Goal: Information Seeking & Learning: Learn about a topic

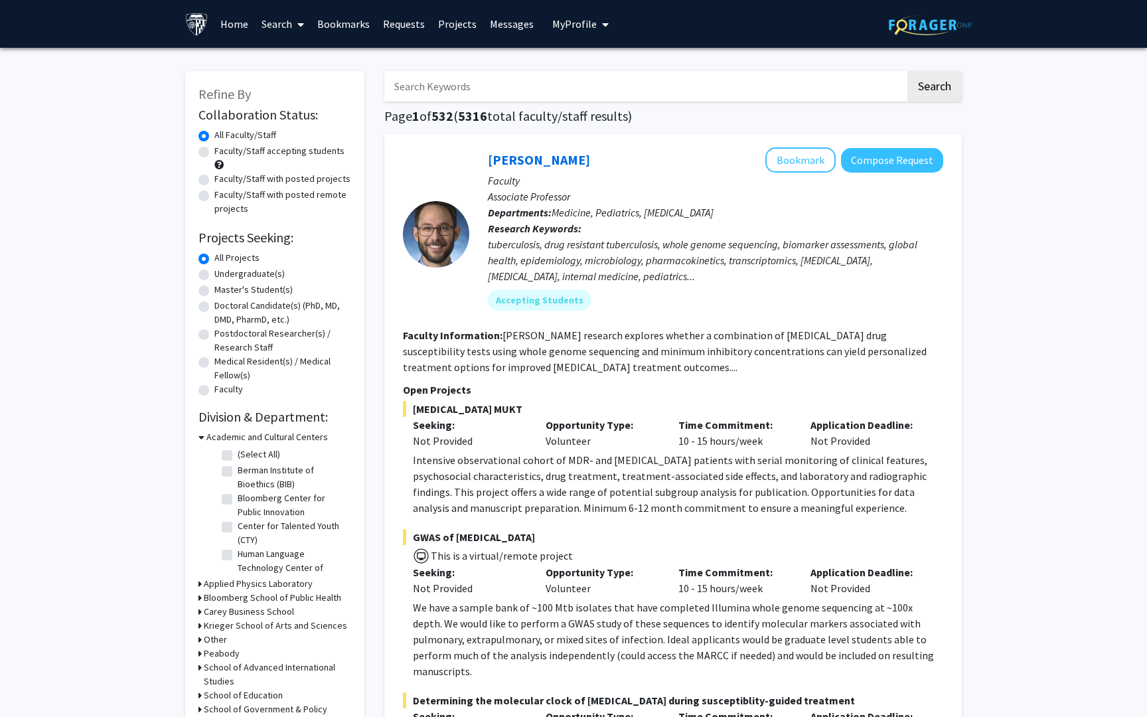
click at [357, 24] on link "Bookmarks" at bounding box center [344, 24] width 66 height 46
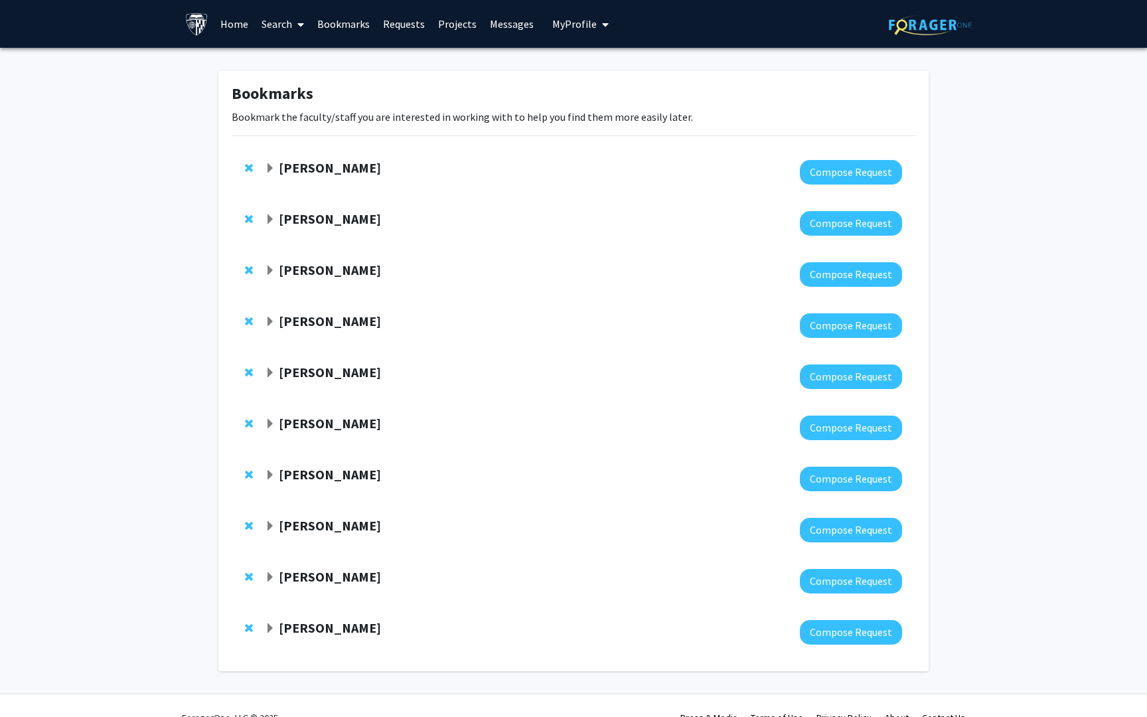
click at [299, 629] on strong "[PERSON_NAME]" at bounding box center [330, 627] width 102 height 17
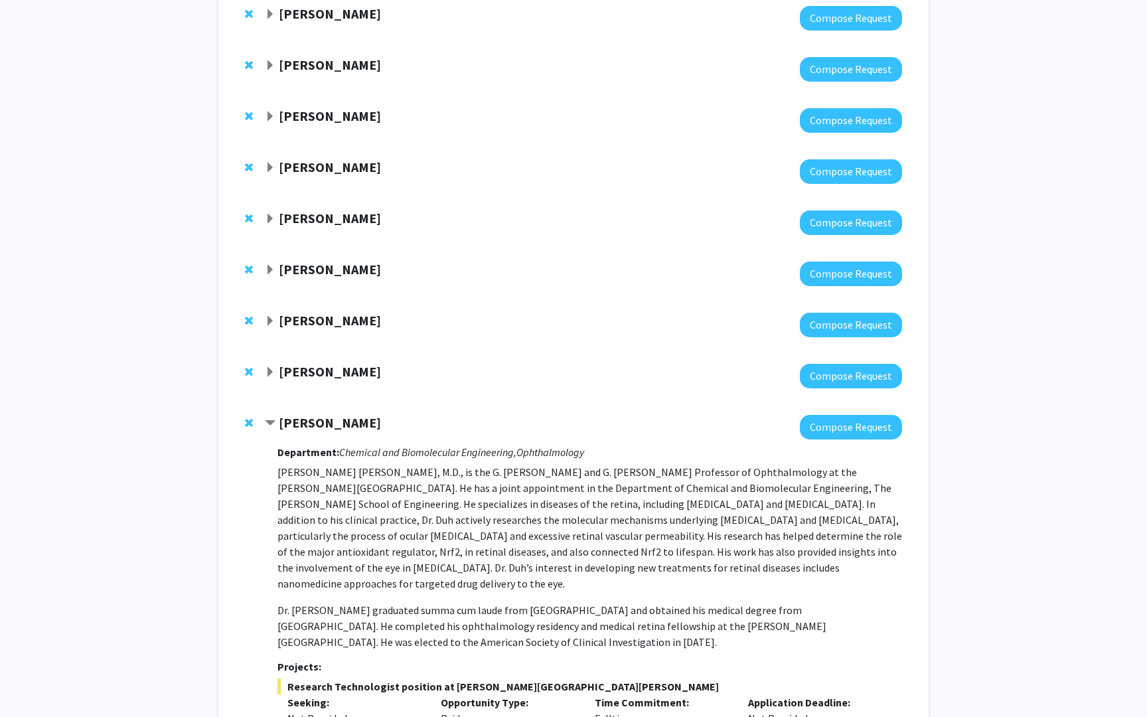
scroll to position [149, 0]
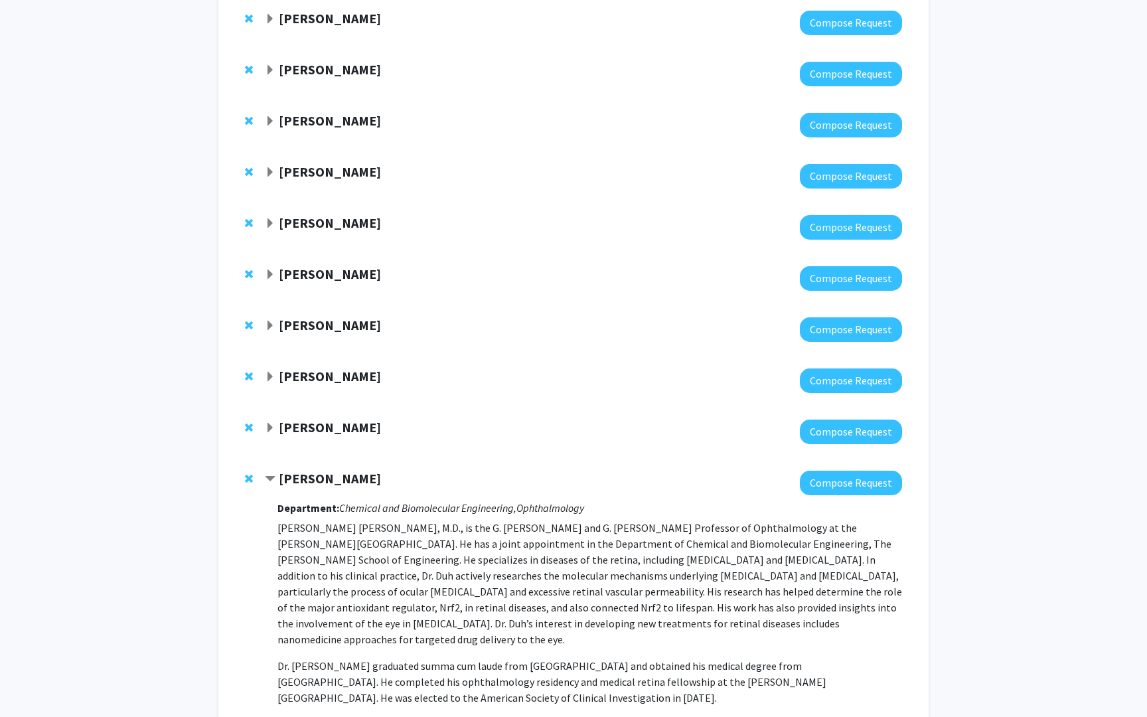
click at [310, 434] on strong "[PERSON_NAME]" at bounding box center [330, 427] width 102 height 17
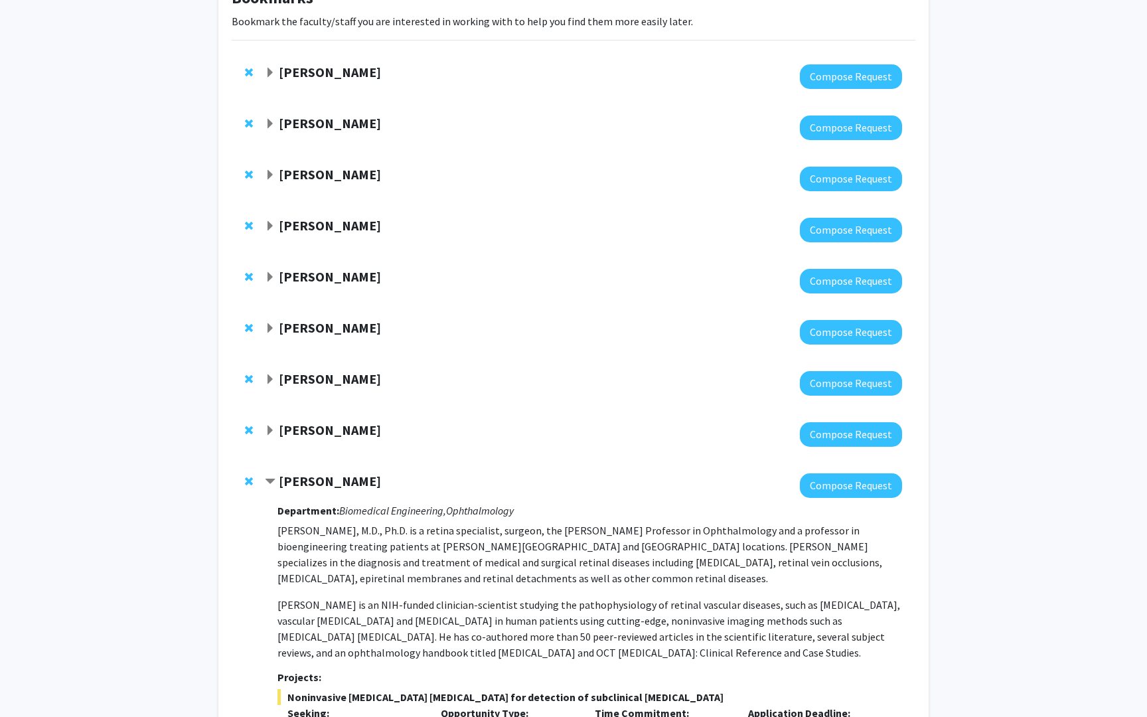
scroll to position [72, 0]
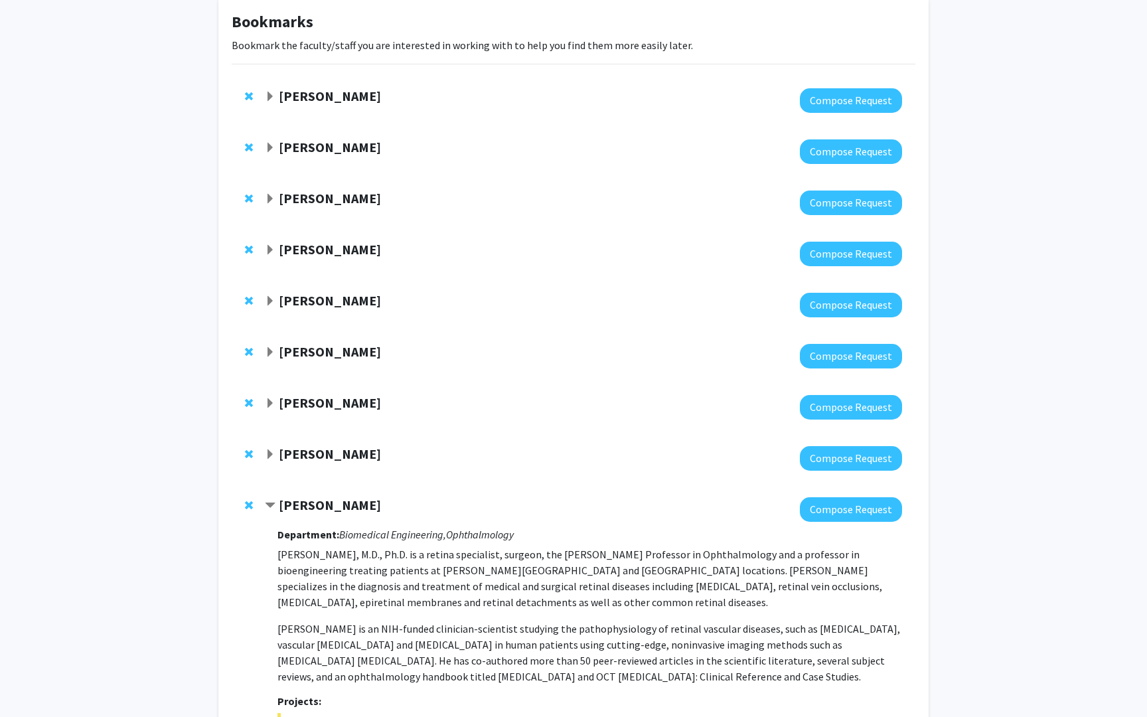
click at [301, 457] on strong "[PERSON_NAME]" at bounding box center [330, 453] width 102 height 17
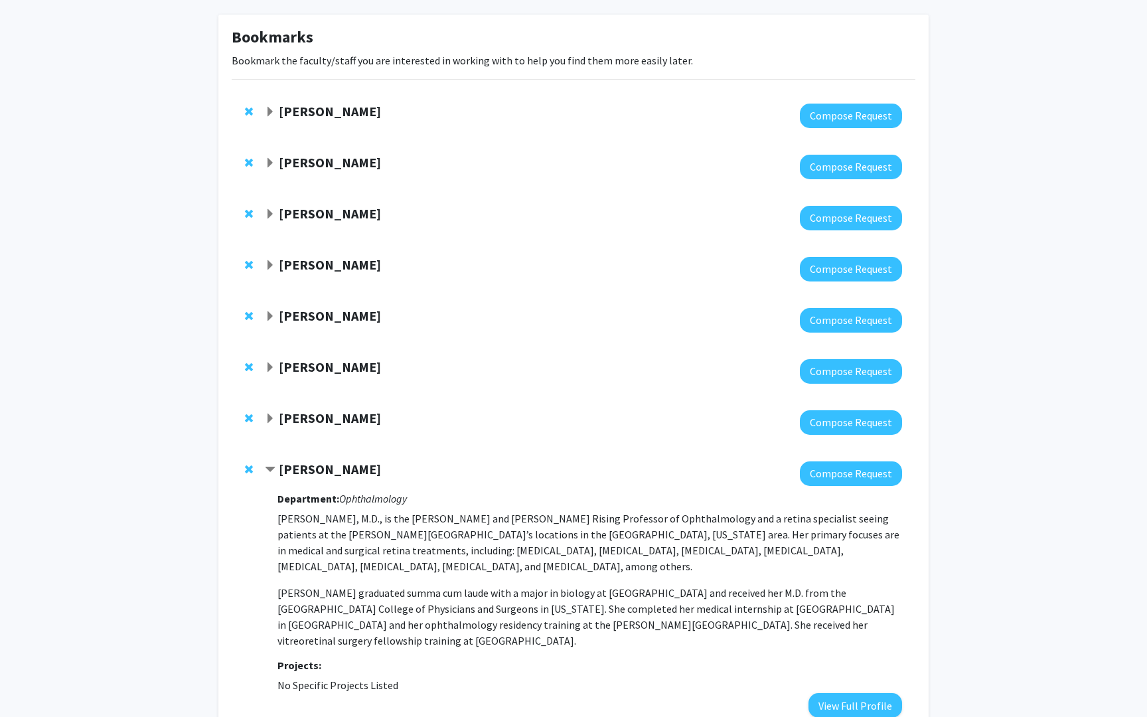
scroll to position [53, 0]
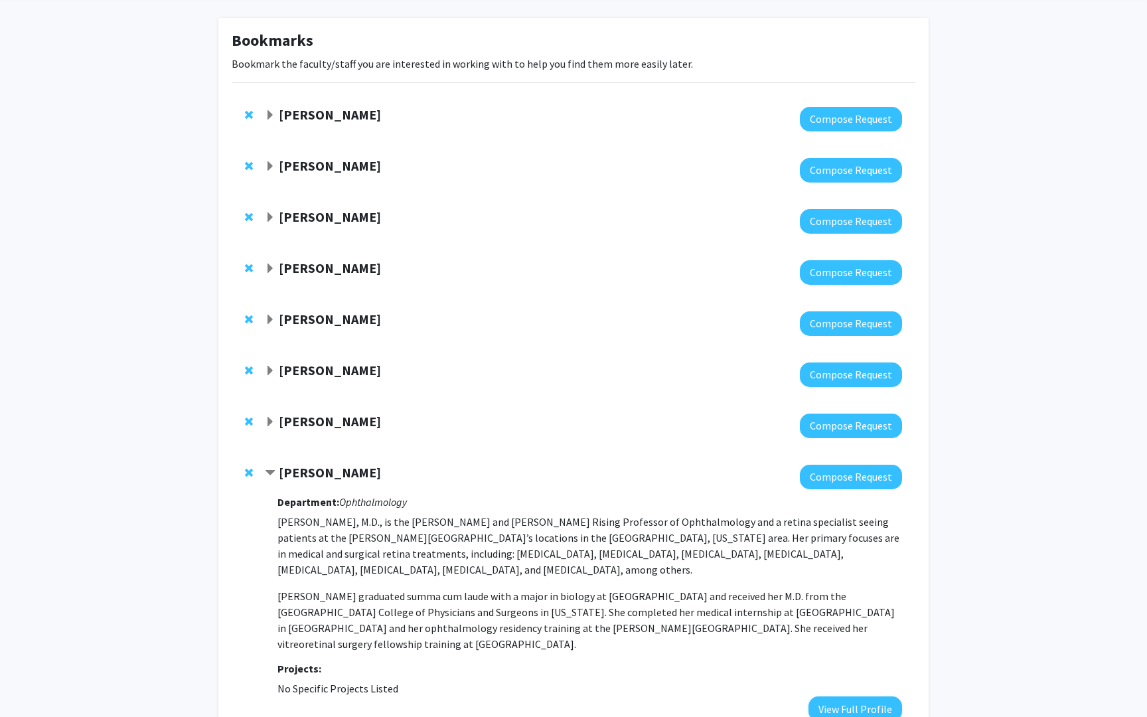
click at [315, 416] on strong "[PERSON_NAME]" at bounding box center [330, 421] width 102 height 17
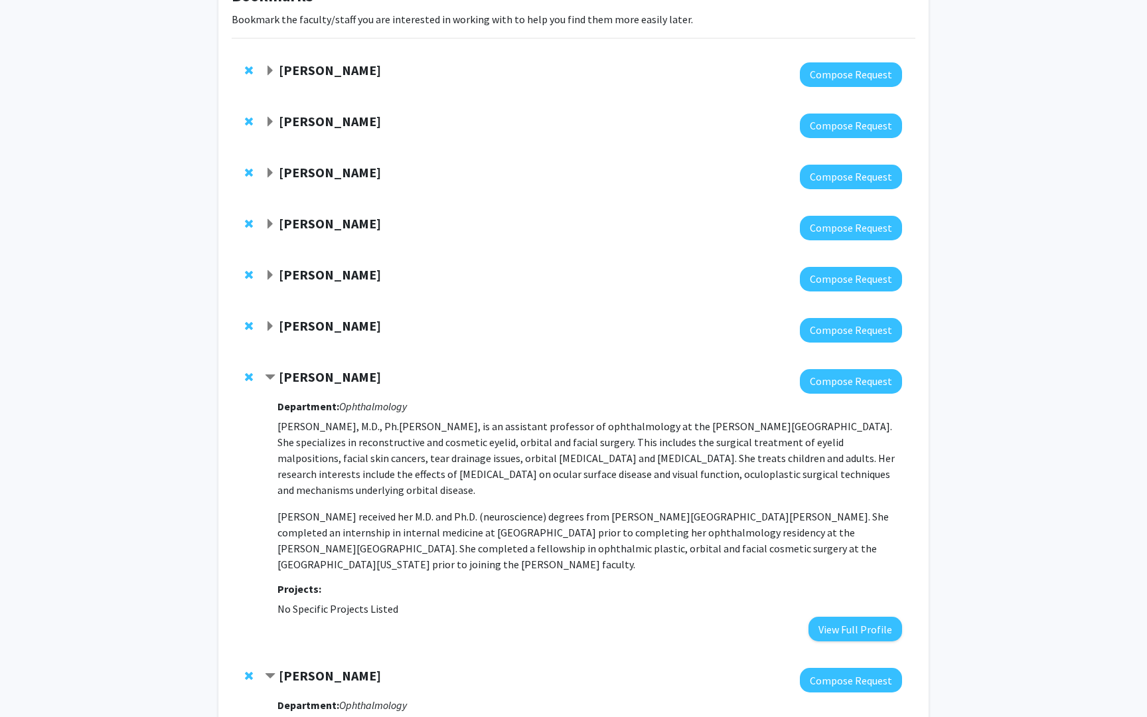
scroll to position [0, 0]
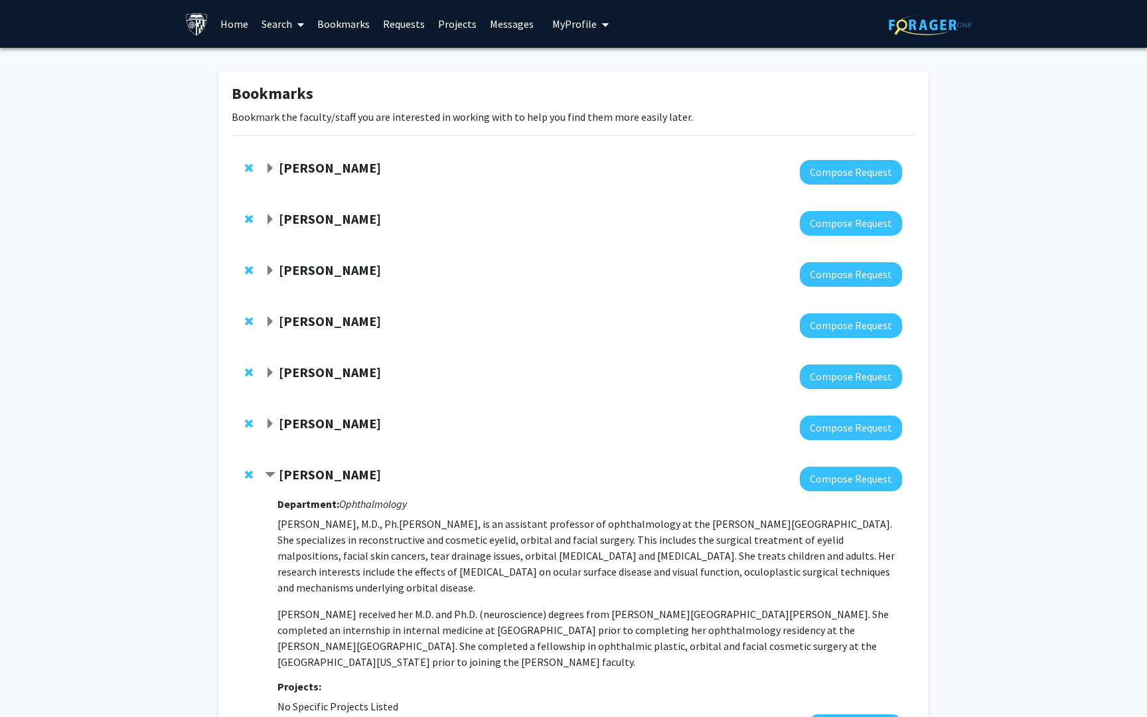
click at [297, 166] on strong "[PERSON_NAME]" at bounding box center [330, 167] width 102 height 17
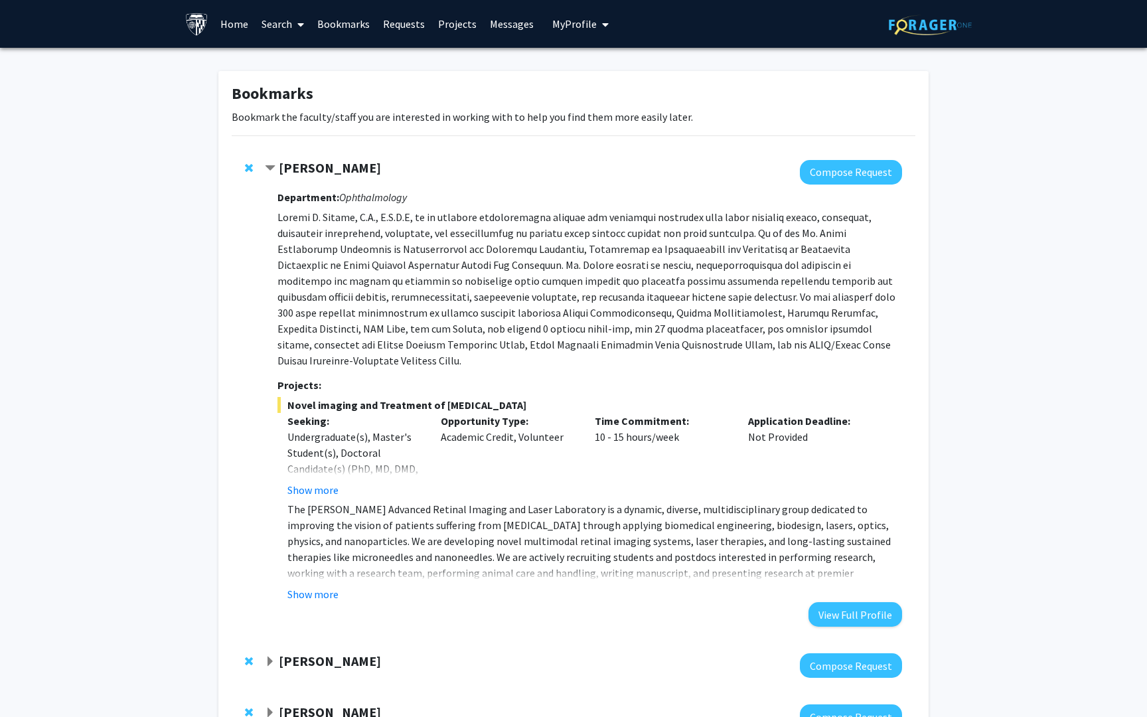
click at [333, 167] on strong "[PERSON_NAME]" at bounding box center [330, 167] width 102 height 17
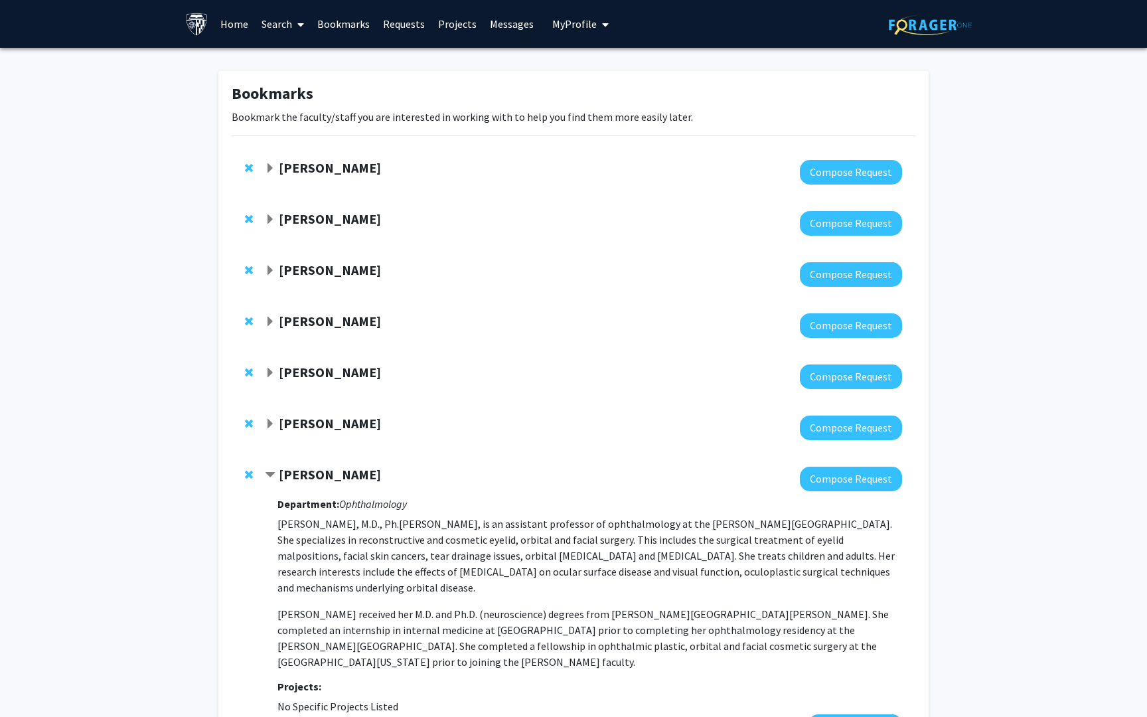
click at [333, 167] on strong "[PERSON_NAME]" at bounding box center [330, 167] width 102 height 17
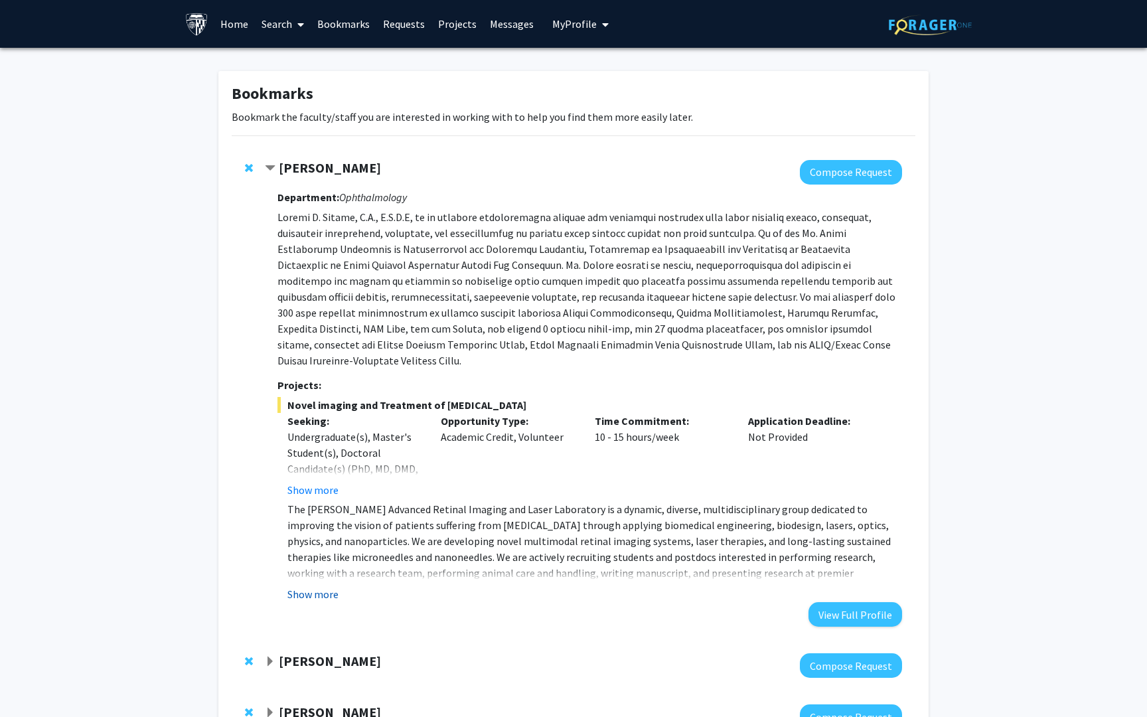
click at [313, 586] on button "Show more" at bounding box center [312, 594] width 51 height 16
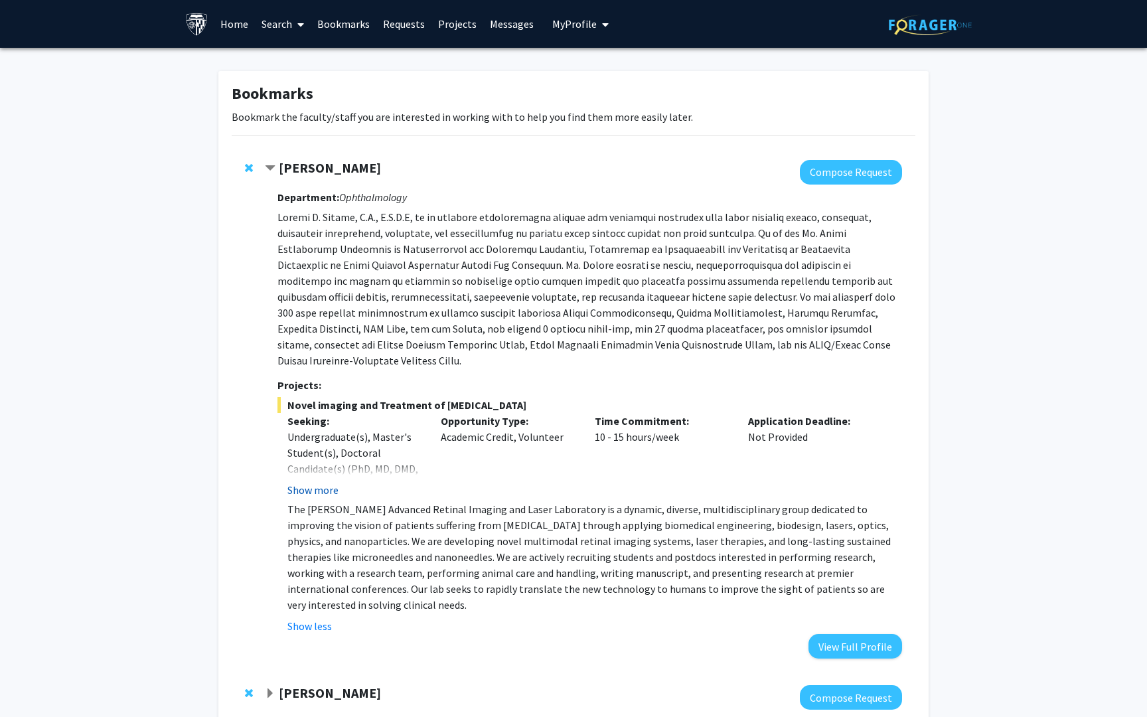
click at [322, 482] on button "Show more" at bounding box center [312, 490] width 51 height 16
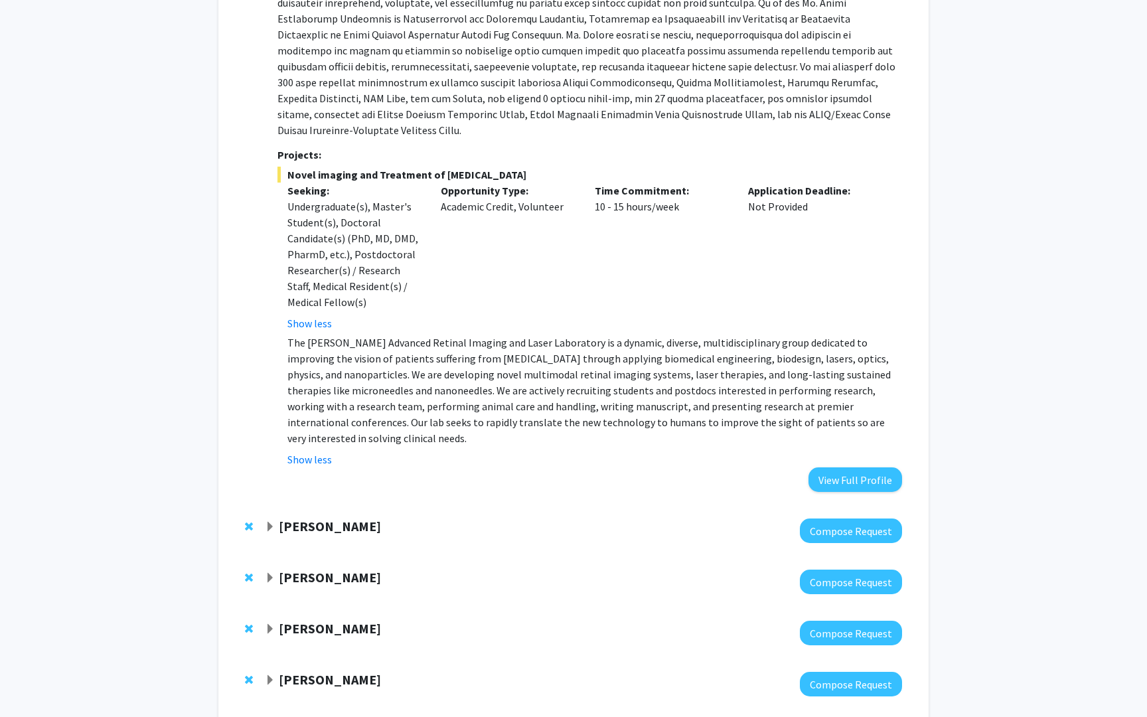
scroll to position [278, 0]
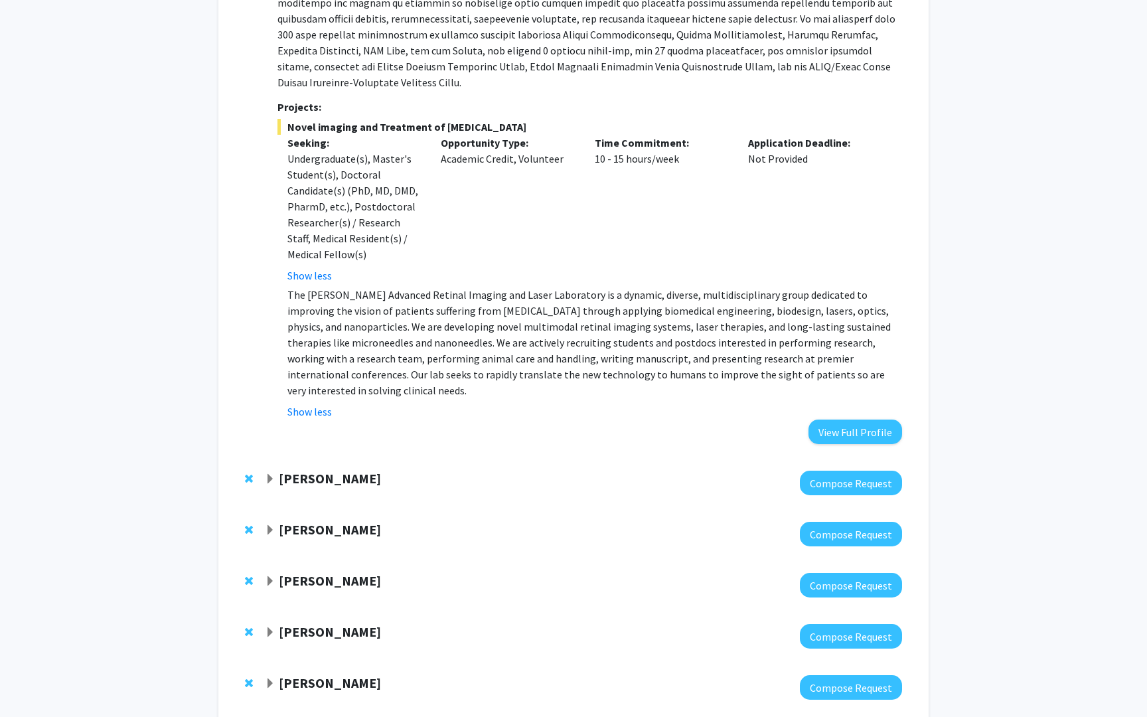
click at [326, 470] on strong "[PERSON_NAME]" at bounding box center [330, 478] width 102 height 17
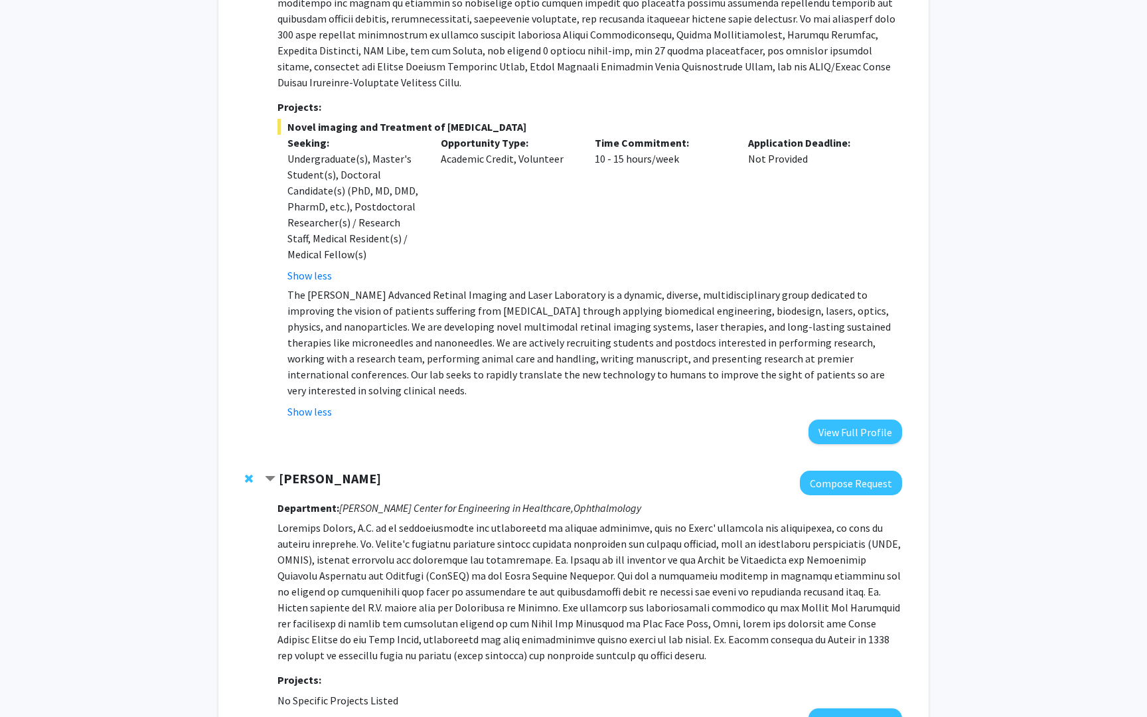
click at [326, 470] on strong "[PERSON_NAME]" at bounding box center [330, 478] width 102 height 17
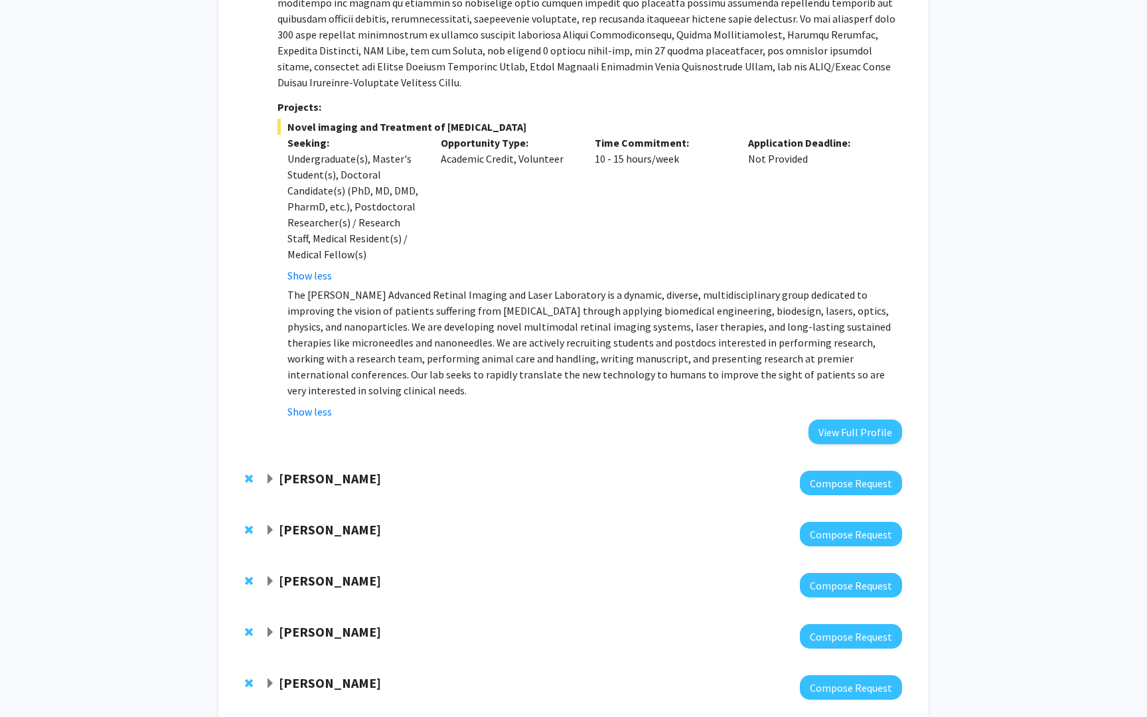
click at [315, 470] on strong "[PERSON_NAME]" at bounding box center [330, 478] width 102 height 17
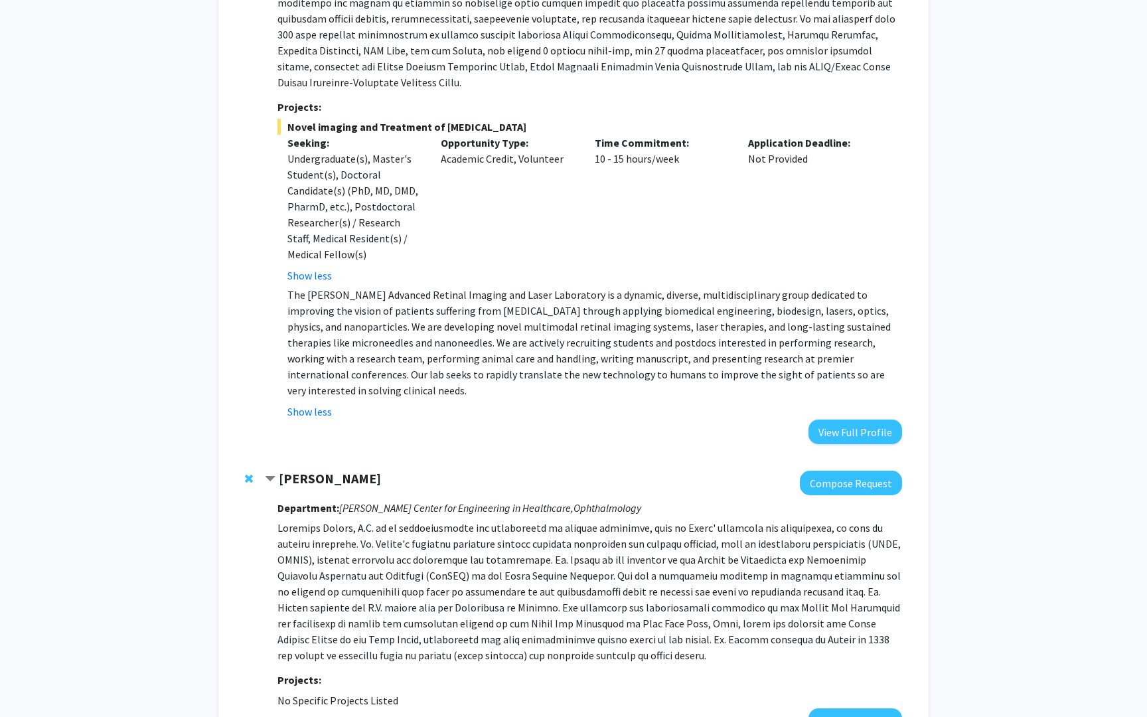
click at [315, 470] on strong "[PERSON_NAME]" at bounding box center [330, 478] width 102 height 17
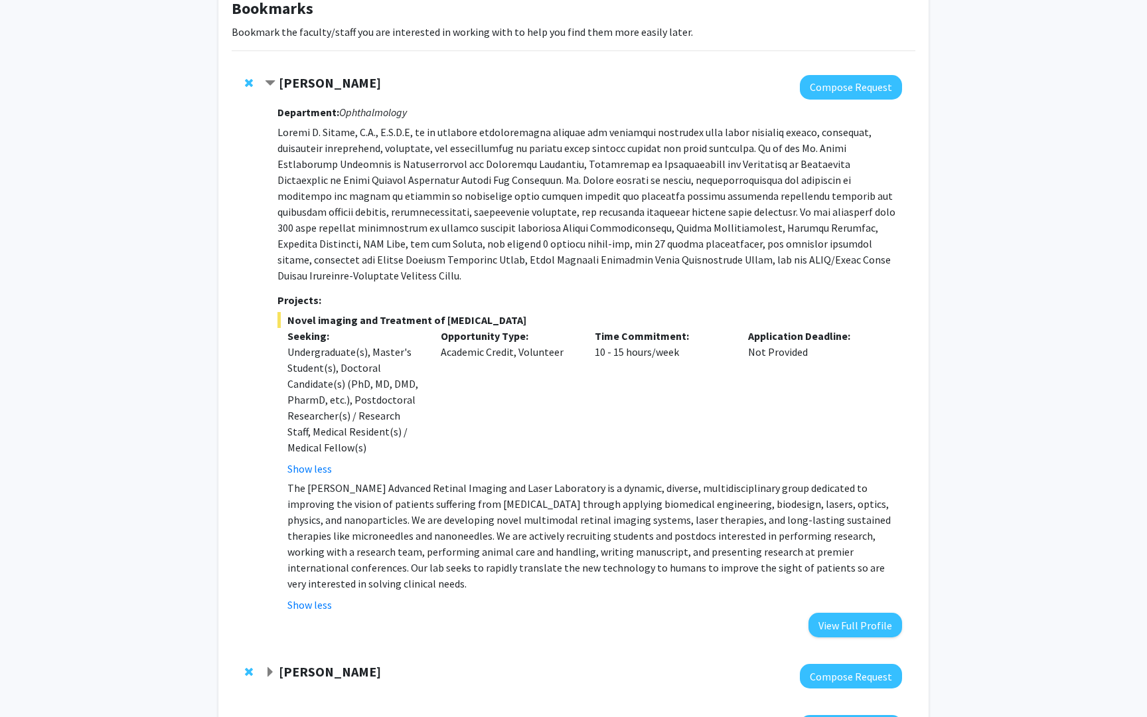
scroll to position [76, 0]
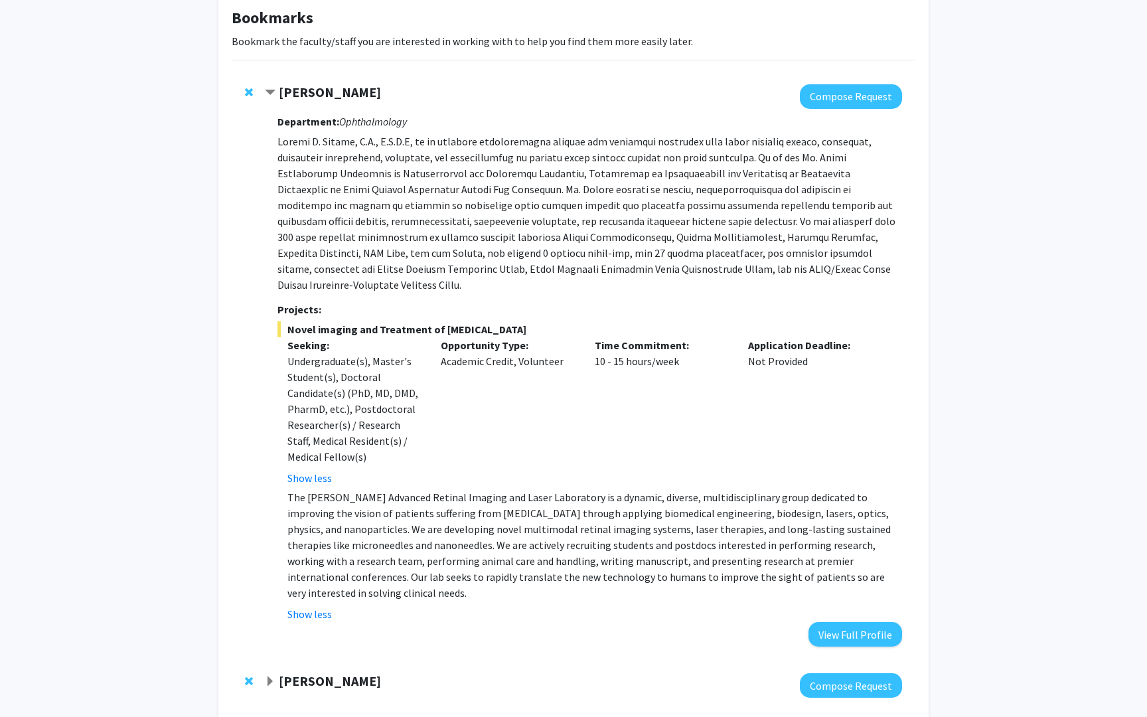
click at [337, 94] on strong "[PERSON_NAME]" at bounding box center [330, 92] width 102 height 17
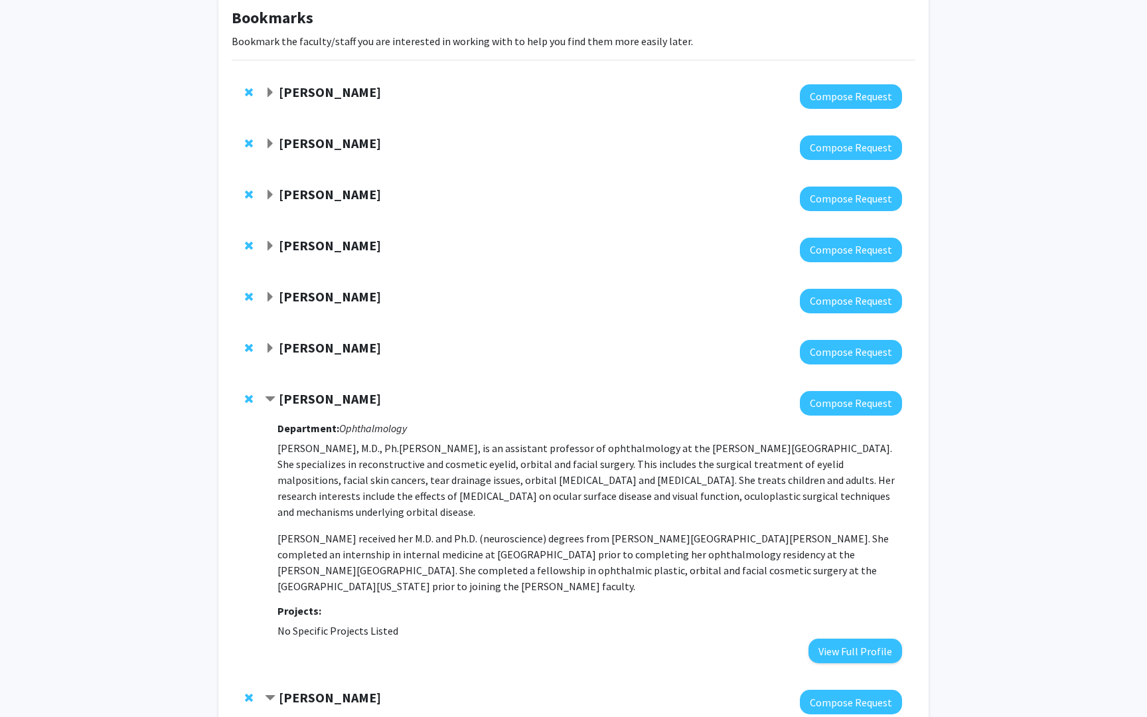
click at [337, 94] on strong "[PERSON_NAME]" at bounding box center [330, 92] width 102 height 17
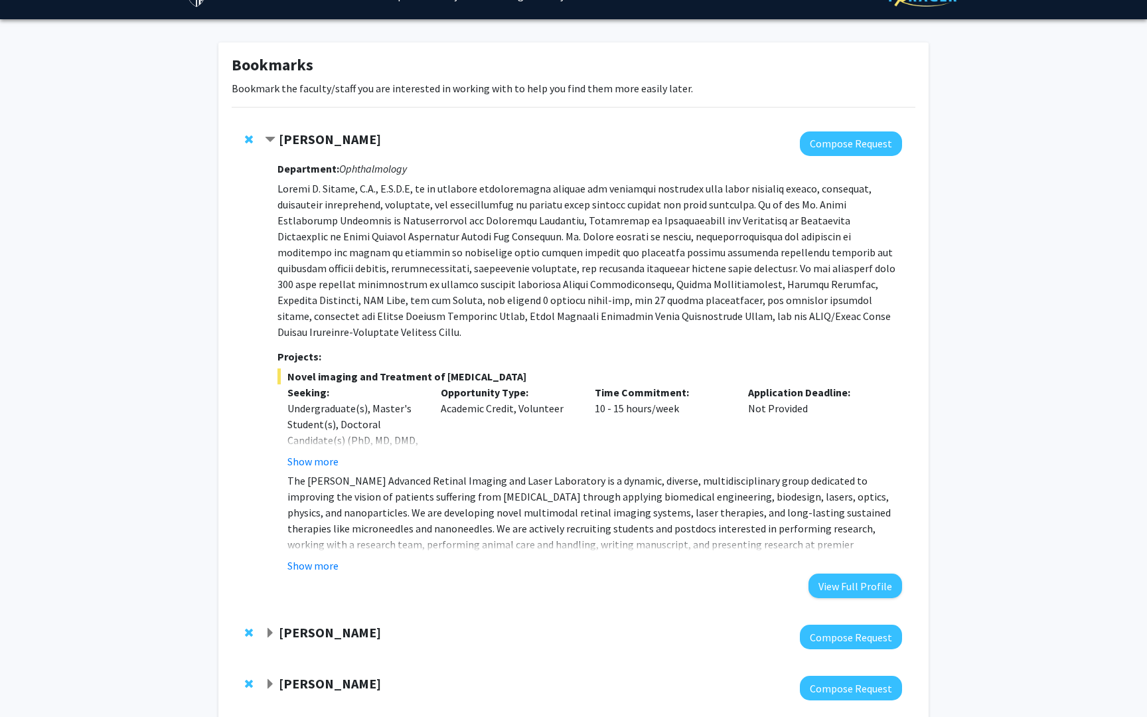
scroll to position [0, 0]
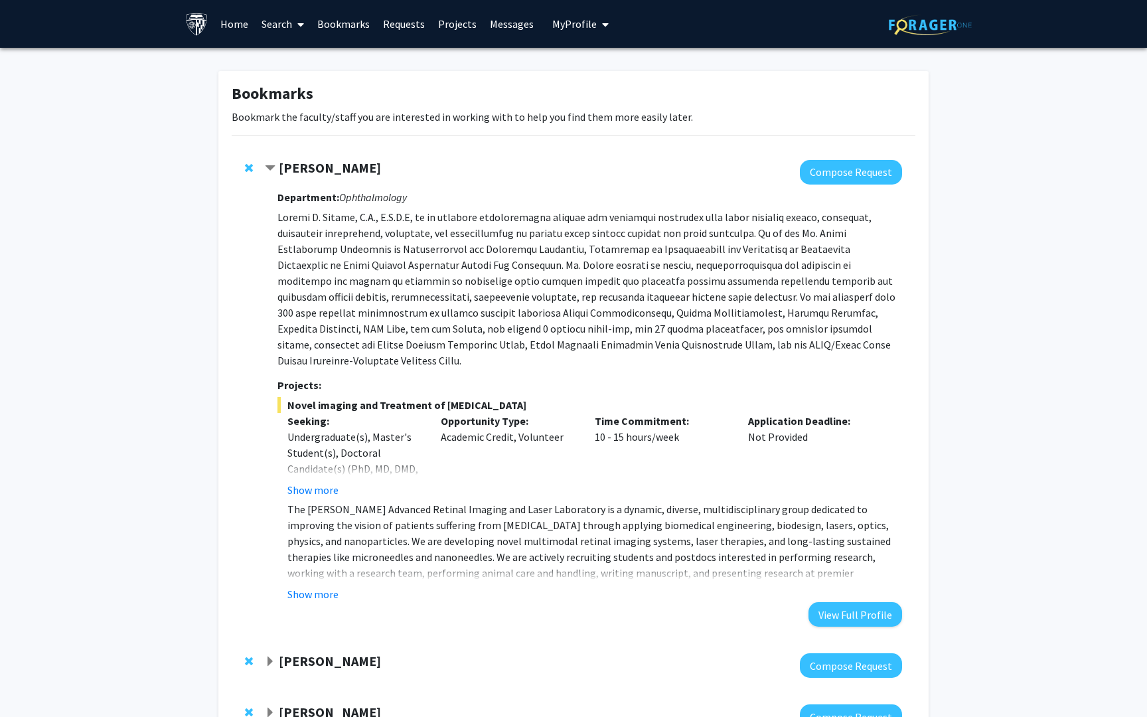
click at [315, 378] on strong "Projects:" at bounding box center [299, 384] width 44 height 13
click at [363, 234] on p at bounding box center [589, 288] width 625 height 159
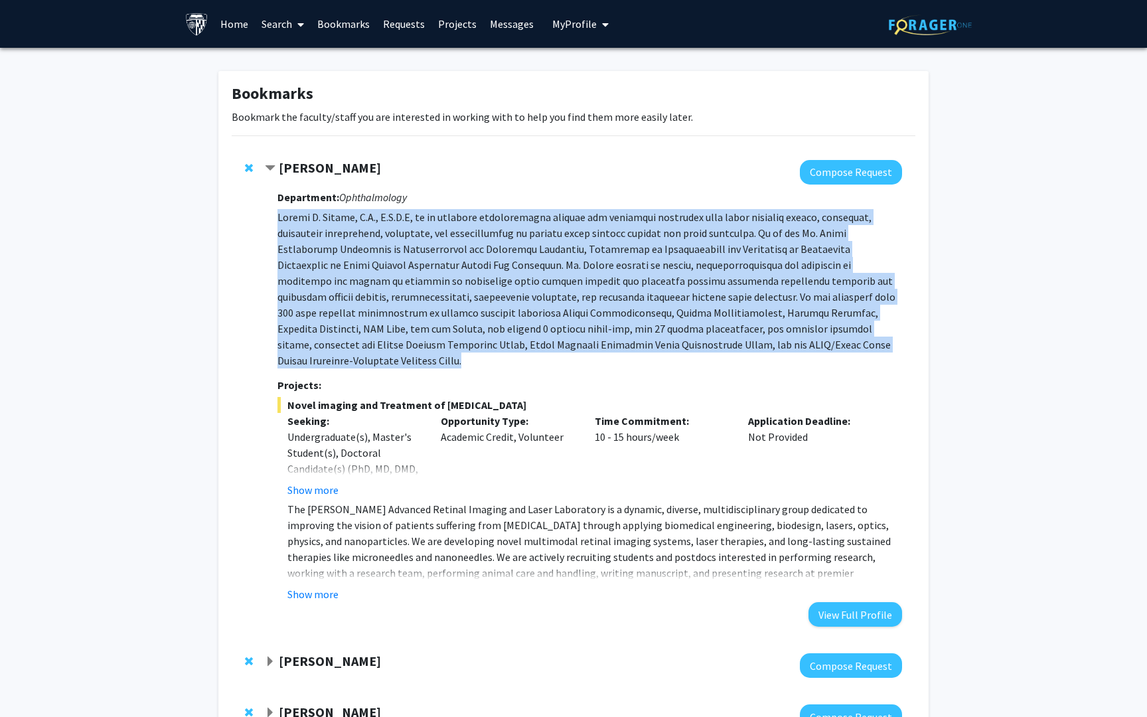
click at [363, 234] on p at bounding box center [589, 288] width 625 height 159
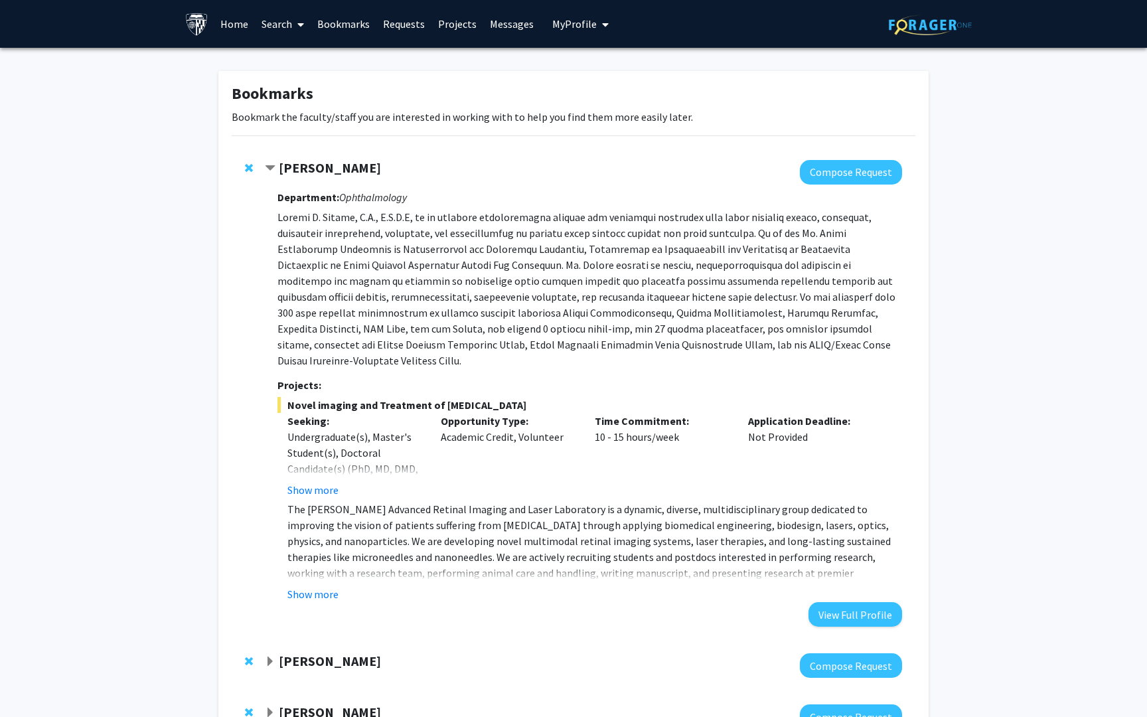
click at [275, 24] on link "Search" at bounding box center [283, 24] width 56 height 46
click at [321, 56] on span "Faculty/Staff" at bounding box center [304, 61] width 98 height 27
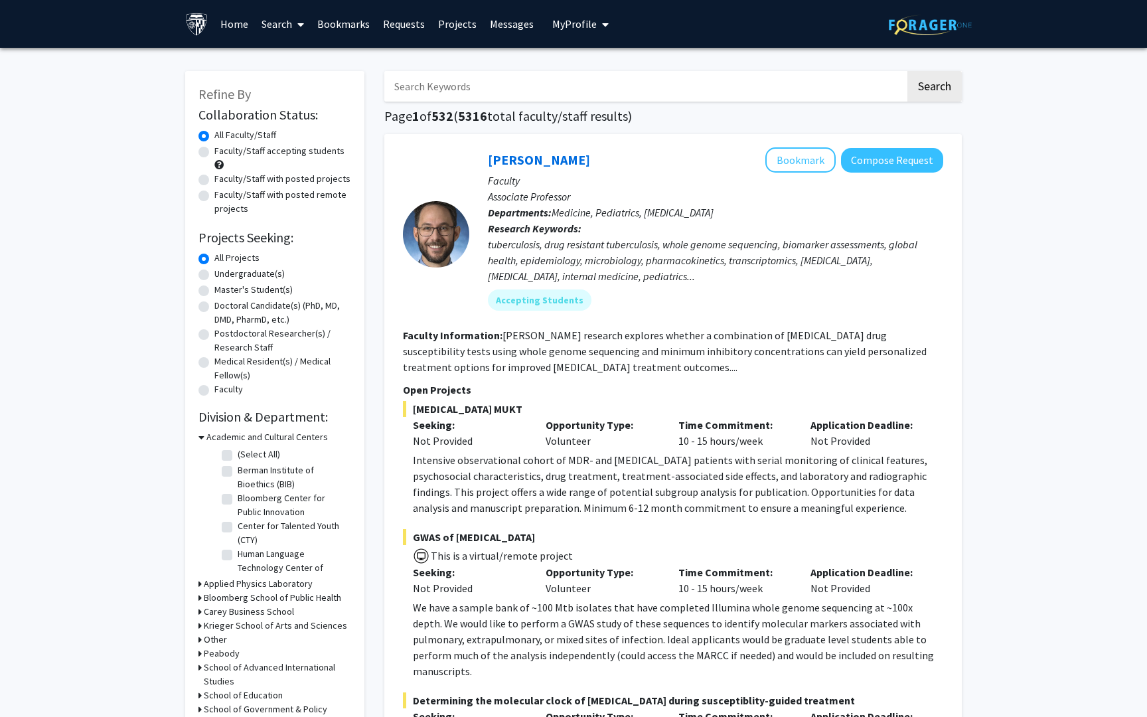
click at [443, 78] on input "Search Keywords" at bounding box center [644, 86] width 521 height 31
click at [907, 71] on button "Search" at bounding box center [934, 86] width 54 height 31
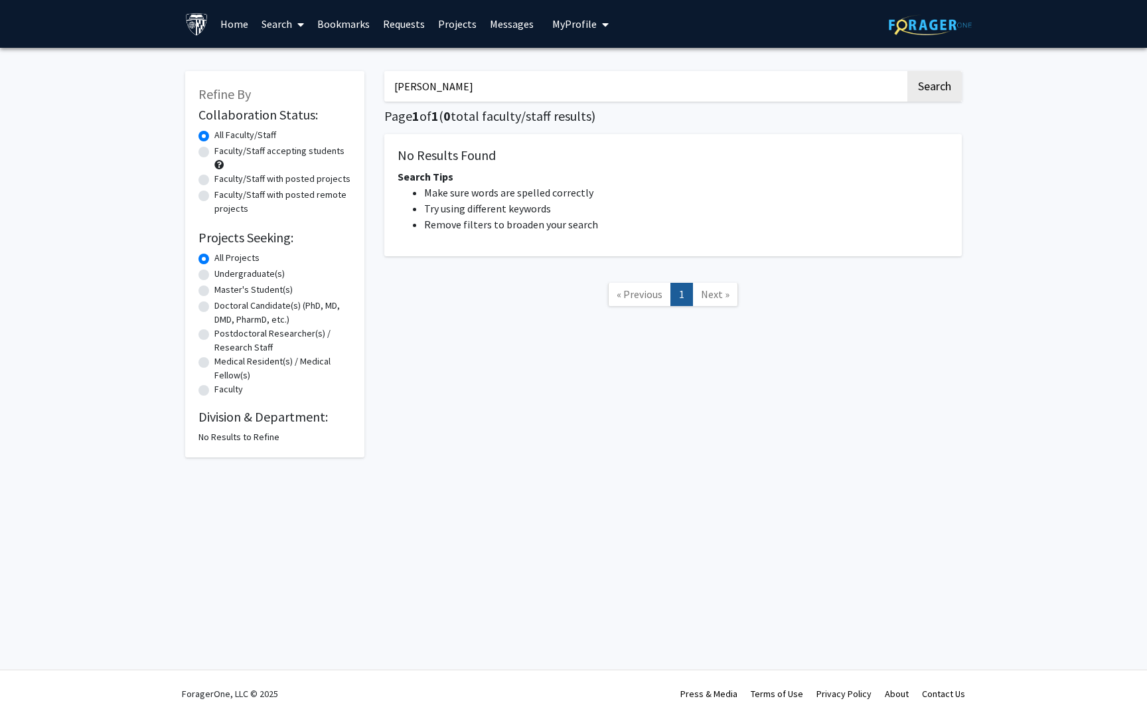
type input "[PERSON_NAME]"
click at [907, 71] on button "Search" at bounding box center [934, 86] width 54 height 31
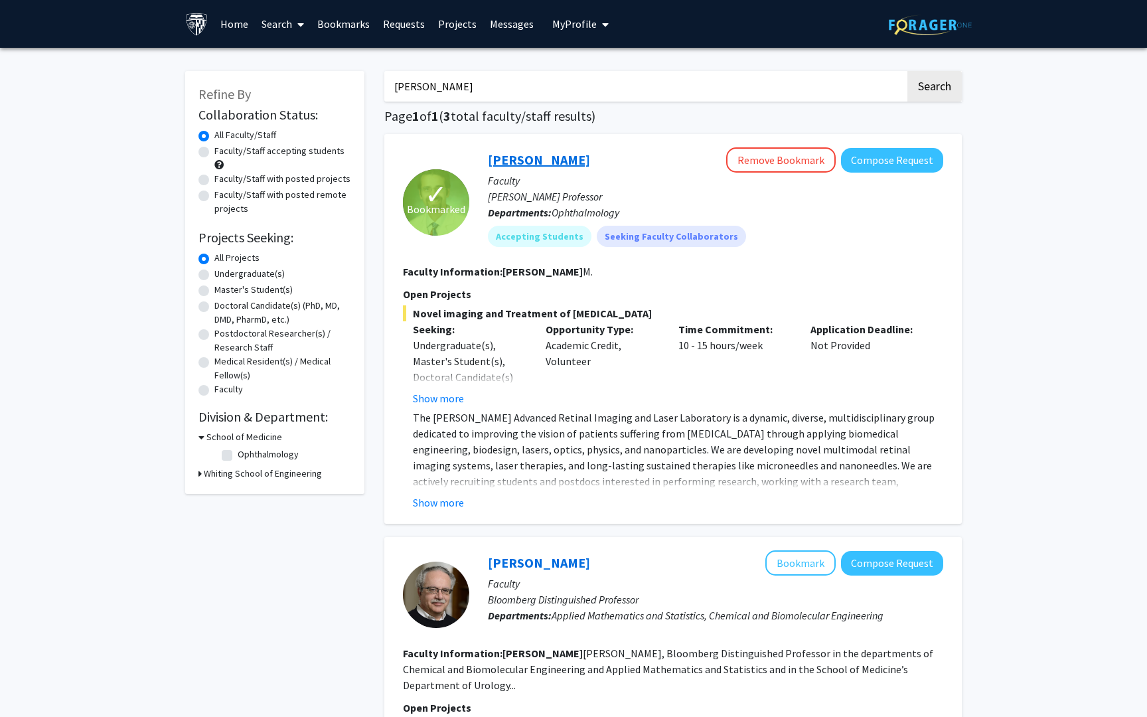
click at [548, 154] on link "[PERSON_NAME]" at bounding box center [539, 159] width 102 height 17
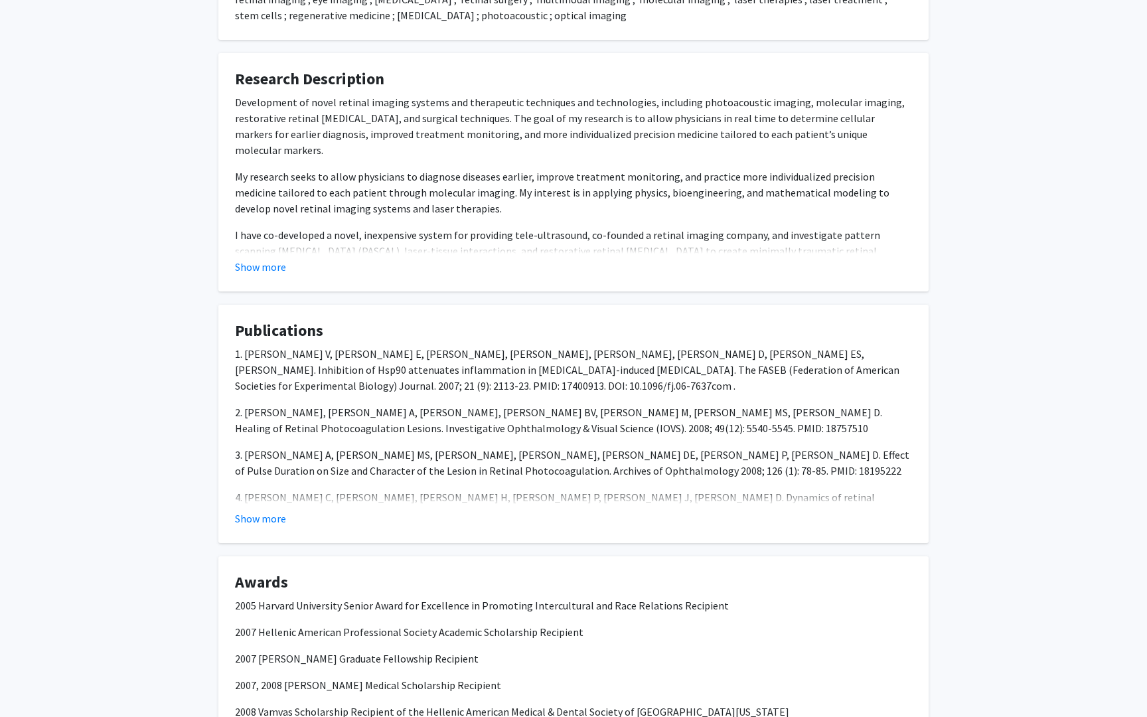
scroll to position [791, 0]
click at [260, 268] on button "Show more" at bounding box center [260, 268] width 51 height 16
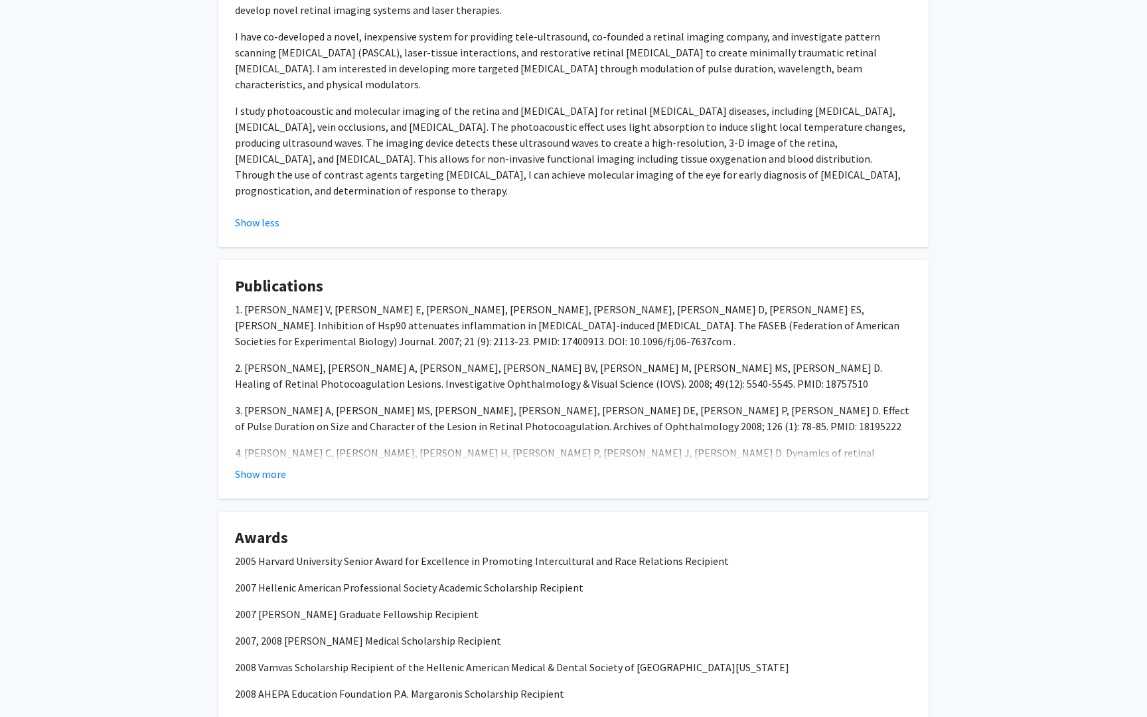
scroll to position [1186, 0]
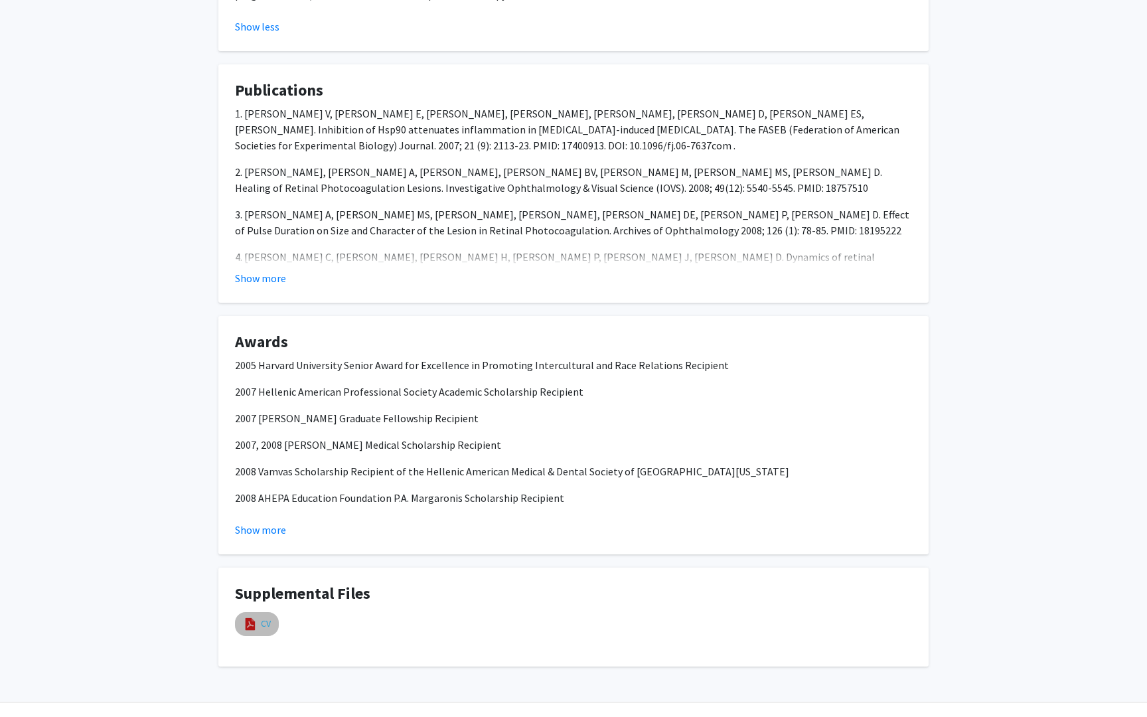
click at [264, 617] on link "CV" at bounding box center [266, 624] width 10 height 14
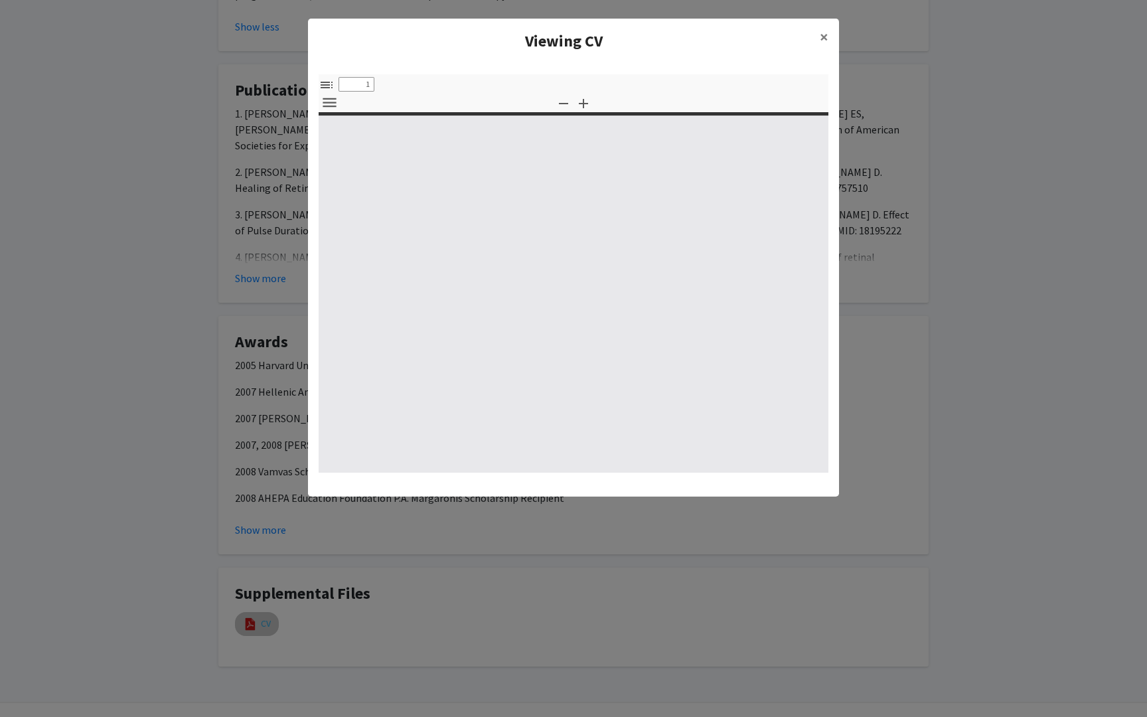
select select "custom"
type input "0"
select select "custom"
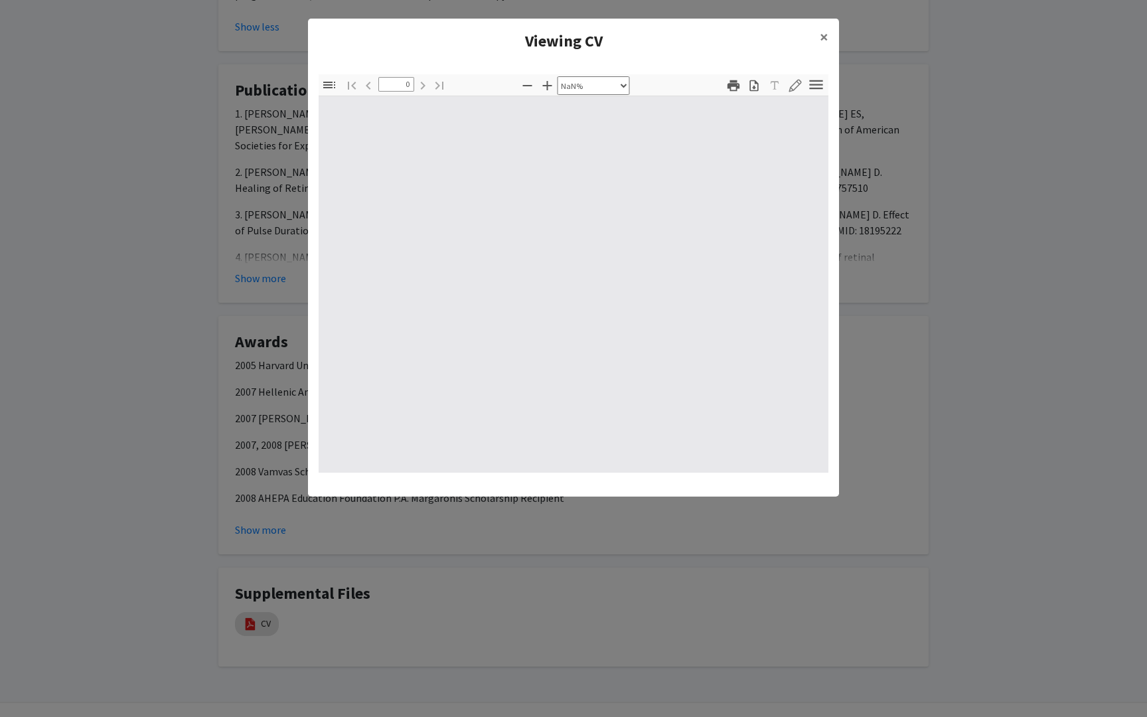
type input "1"
select select "auto"
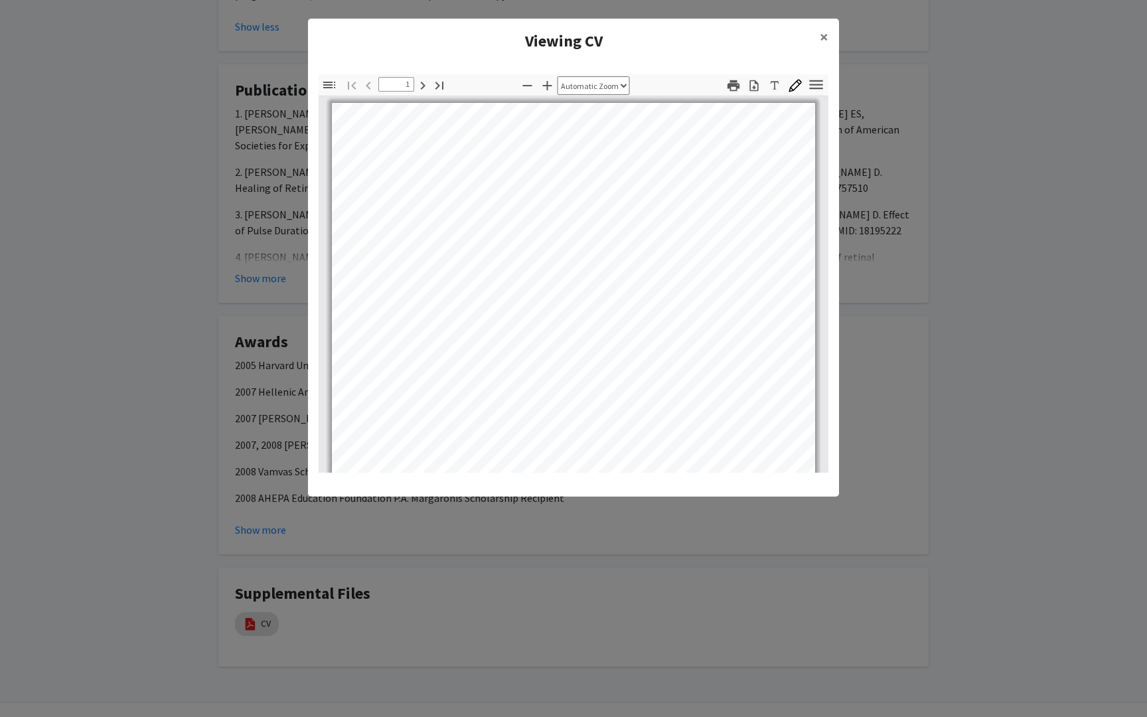
scroll to position [0, 0]
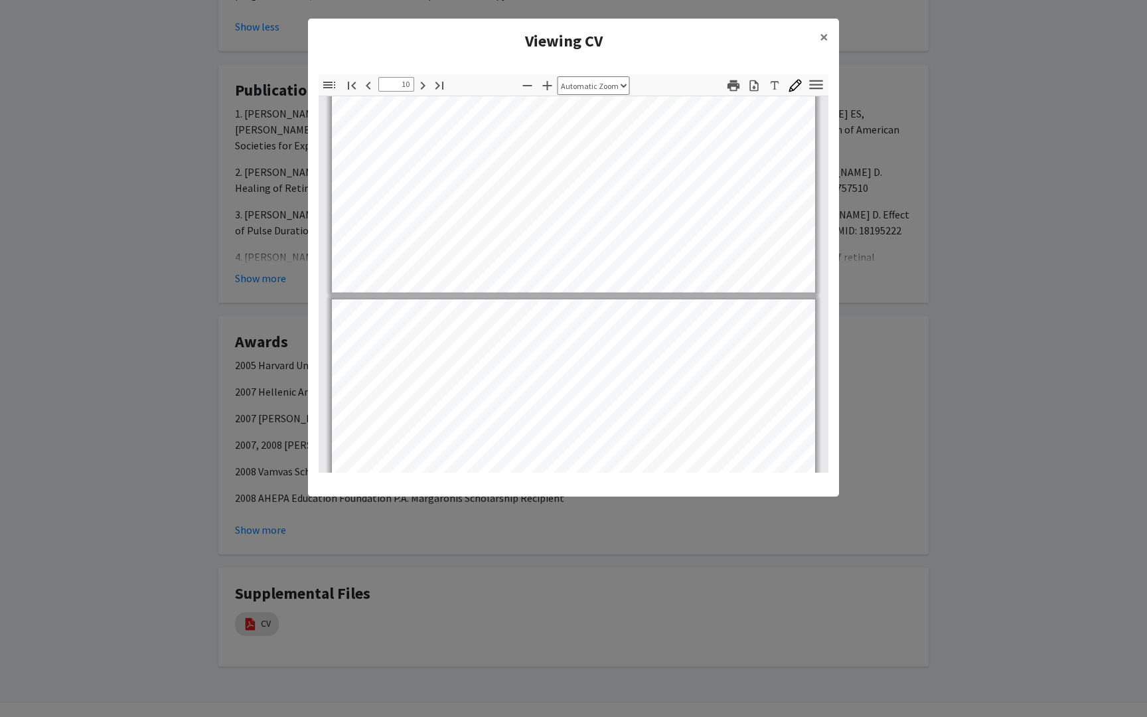
type input "11"
click at [825, 35] on span "×" at bounding box center [824, 37] width 9 height 21
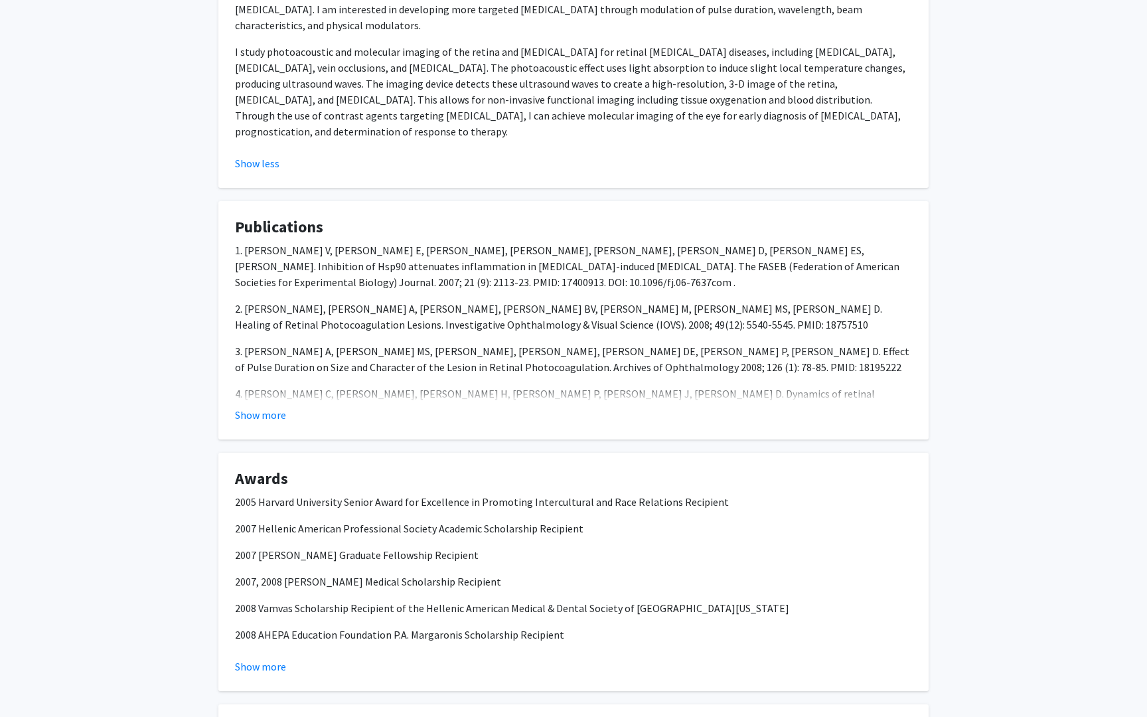
scroll to position [0, 0]
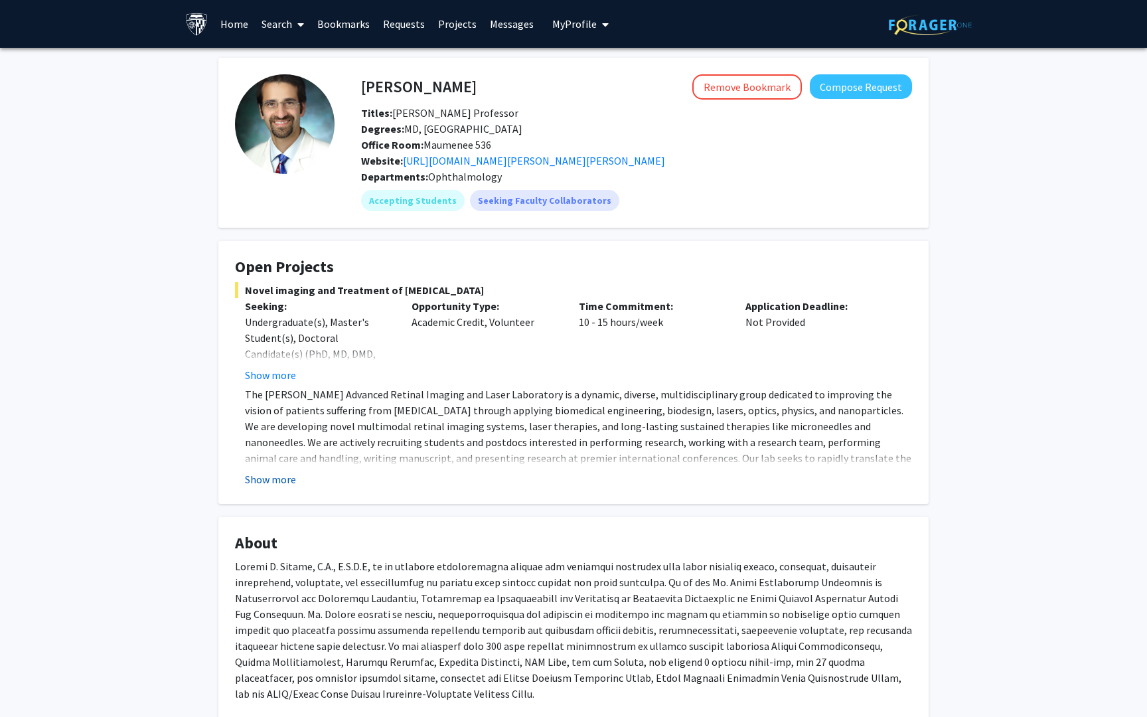
click at [261, 477] on button "Show more" at bounding box center [270, 479] width 51 height 16
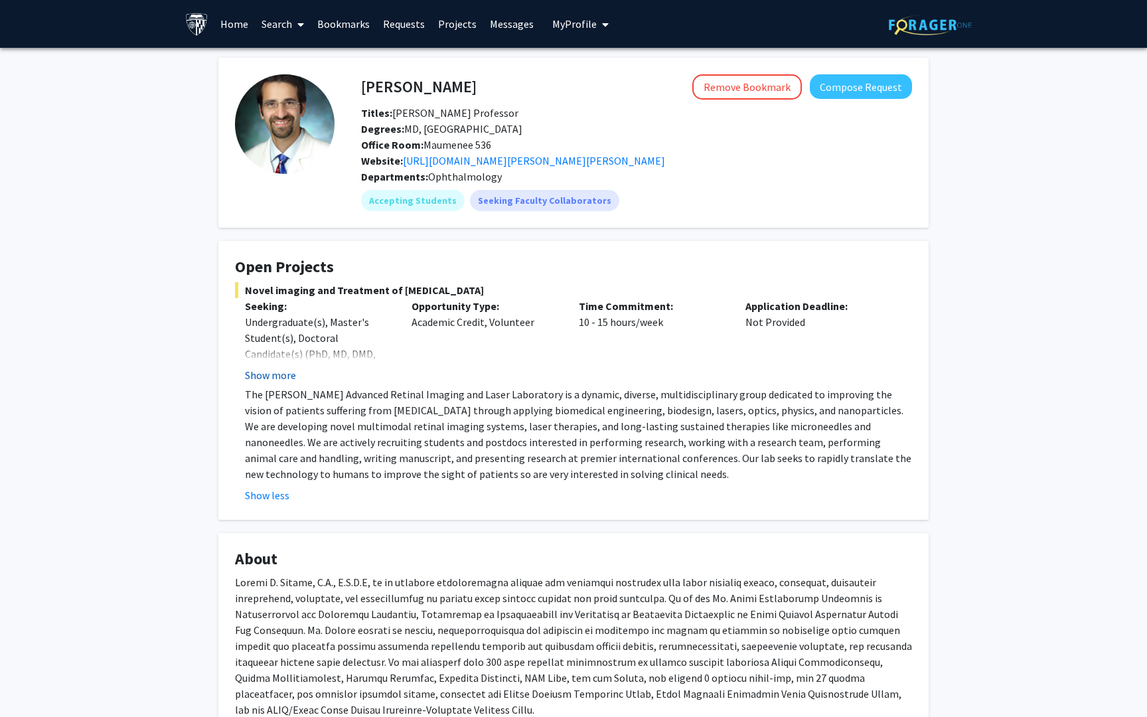
click at [254, 374] on button "Show more" at bounding box center [270, 375] width 51 height 16
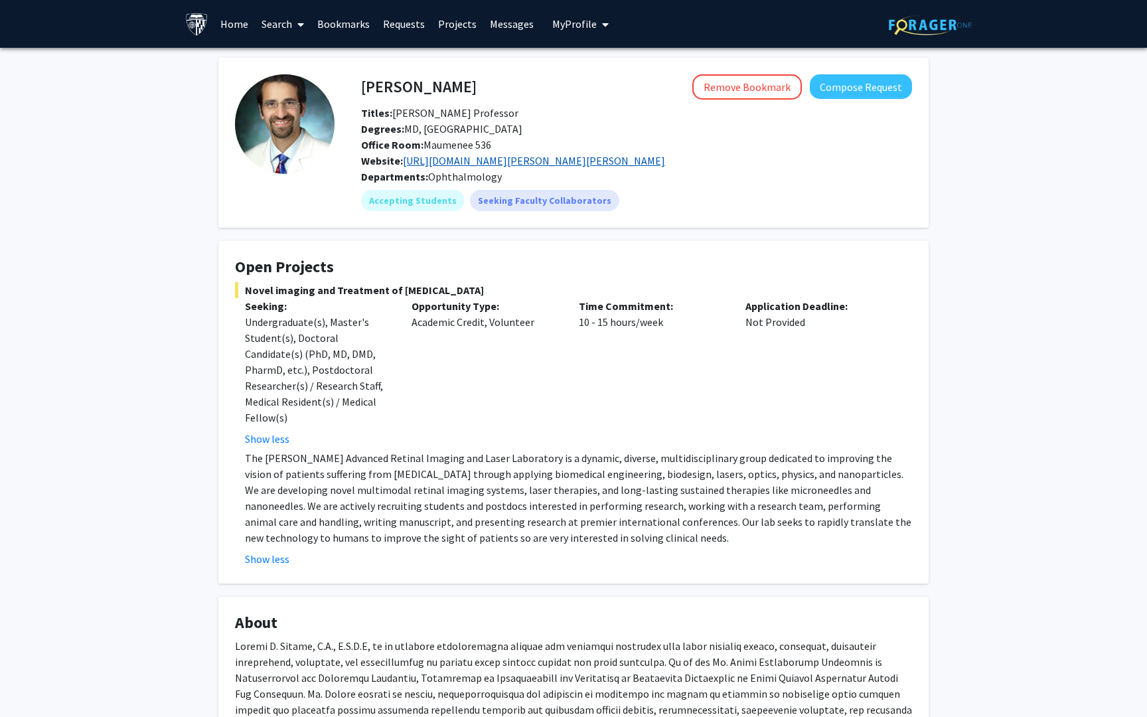
click at [487, 159] on link "[URL][DOMAIN_NAME][PERSON_NAME][PERSON_NAME]" at bounding box center [534, 160] width 262 height 13
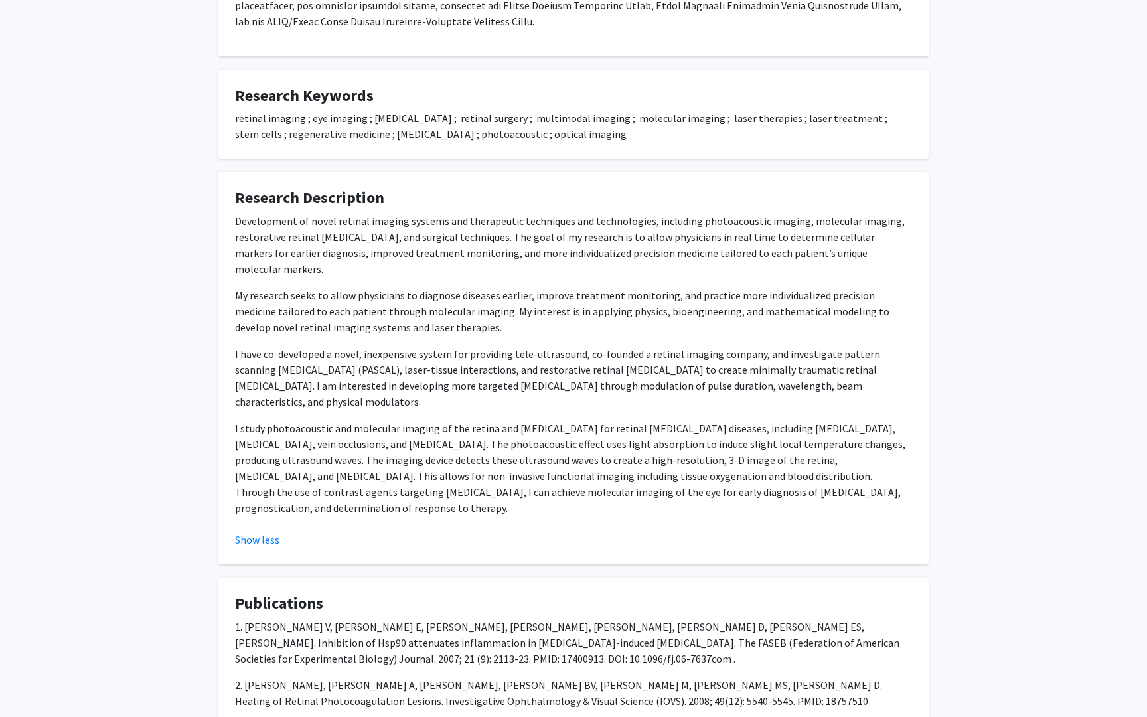
scroll to position [755, 0]
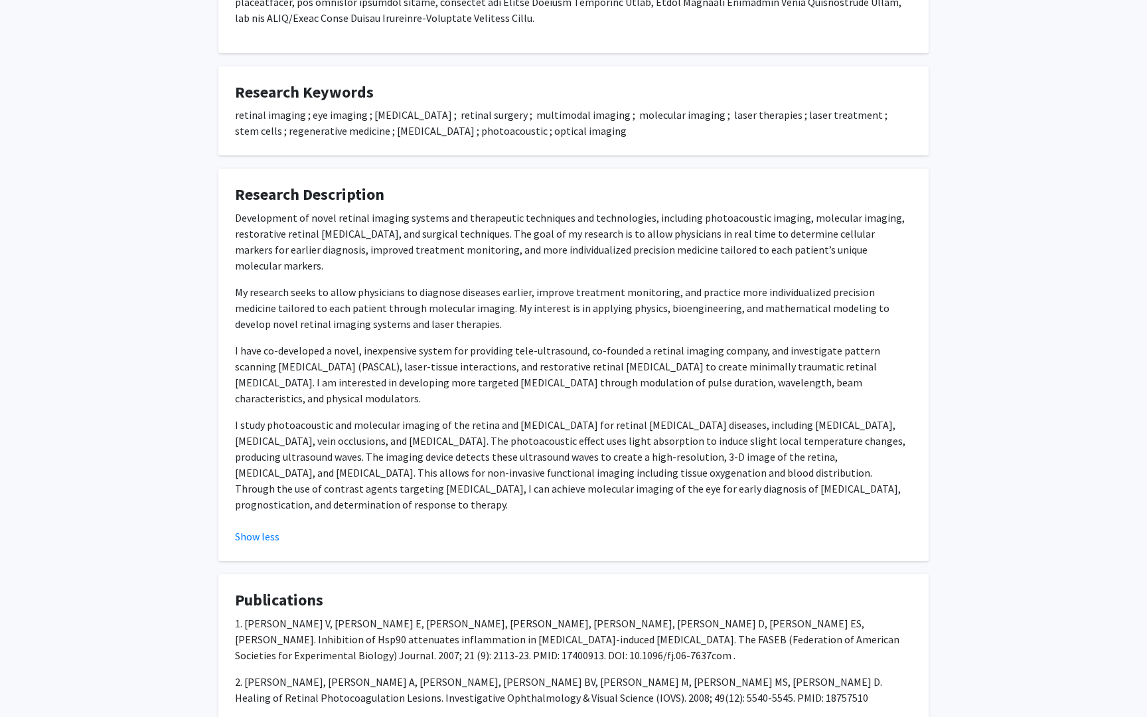
drag, startPoint x: 227, startPoint y: 204, endPoint x: 335, endPoint y: 477, distance: 292.7
click at [335, 477] on fg-card "Research Description Development of novel retinal imaging systems and therapeut…" at bounding box center [573, 365] width 710 height 392
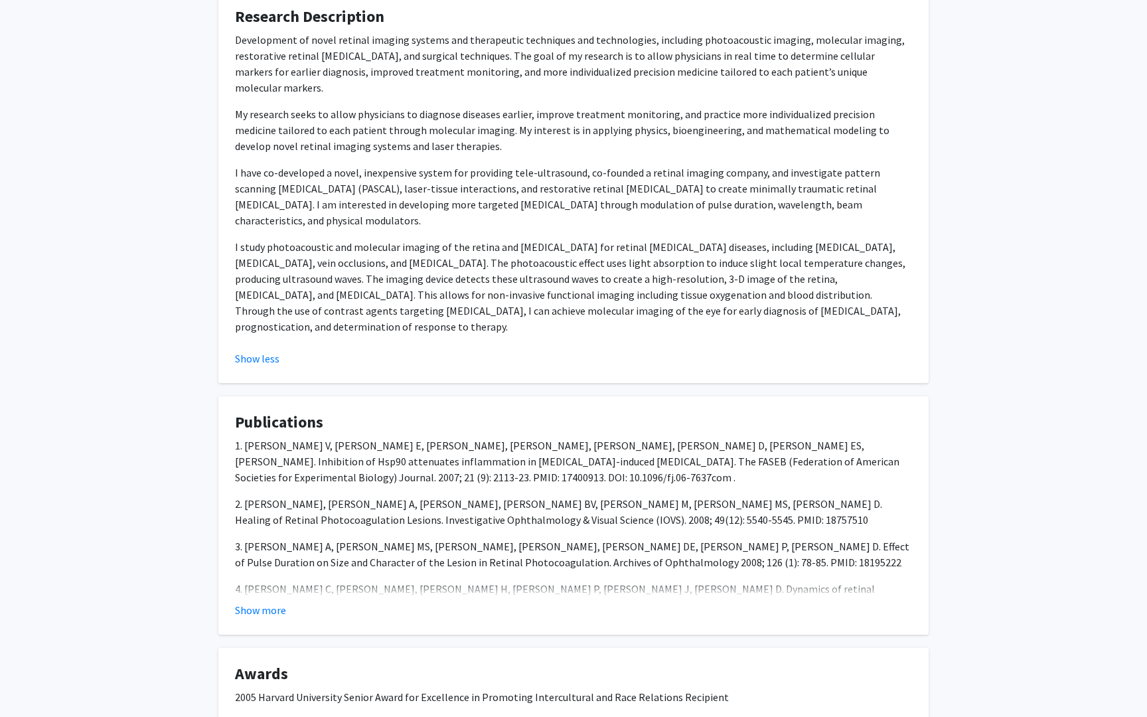
scroll to position [932, 0]
click at [269, 603] on button "Show more" at bounding box center [260, 611] width 51 height 16
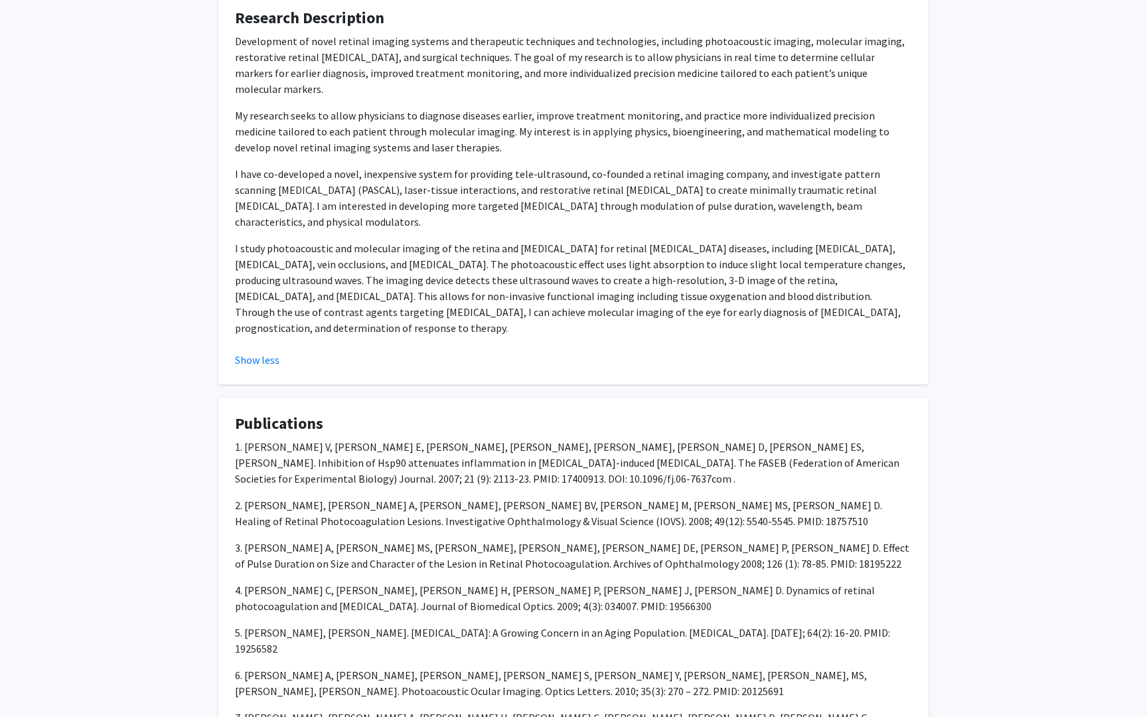
copy fg-card "Loremipsumd si ametc adipisc elitsed doeiusm tem incididuntu laboreetdo mag ali…"
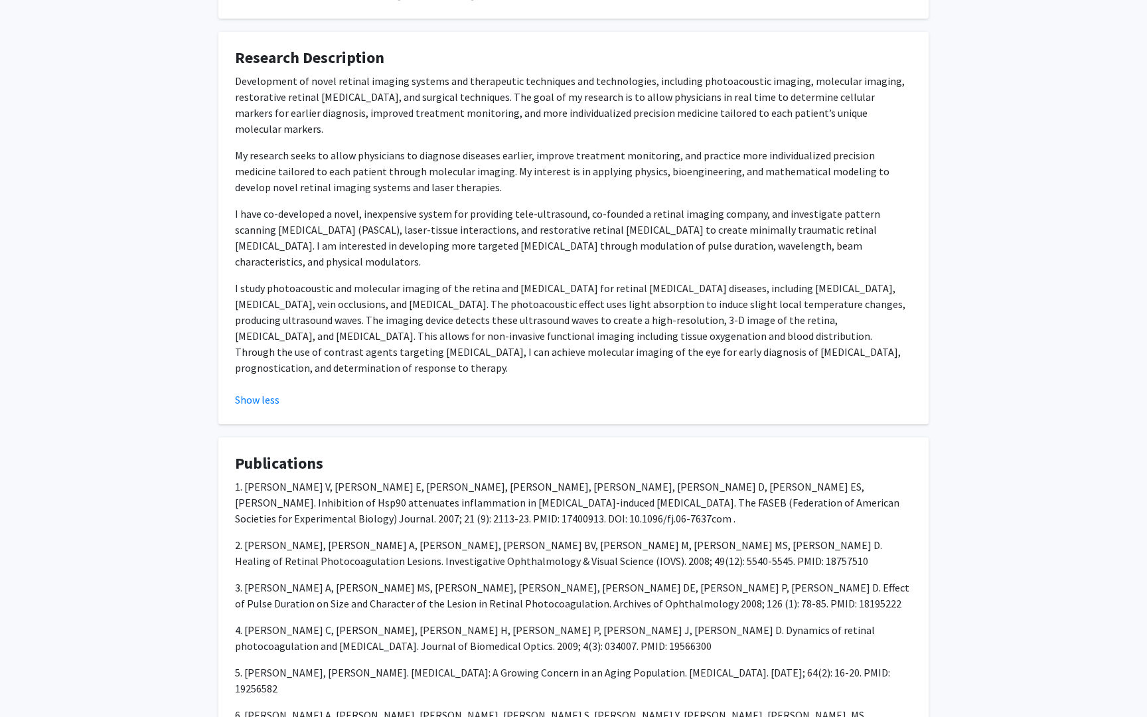
scroll to position [871, 0]
